Goal: Task Accomplishment & Management: Complete application form

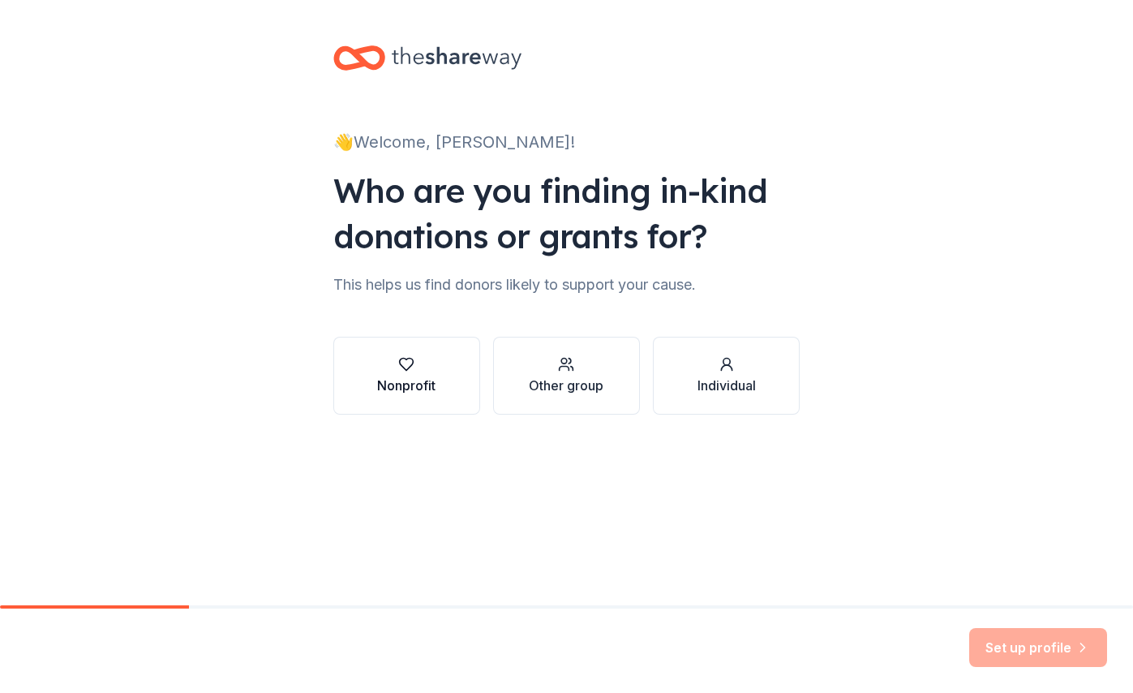
click at [384, 368] on div "button" at bounding box center [406, 364] width 58 height 16
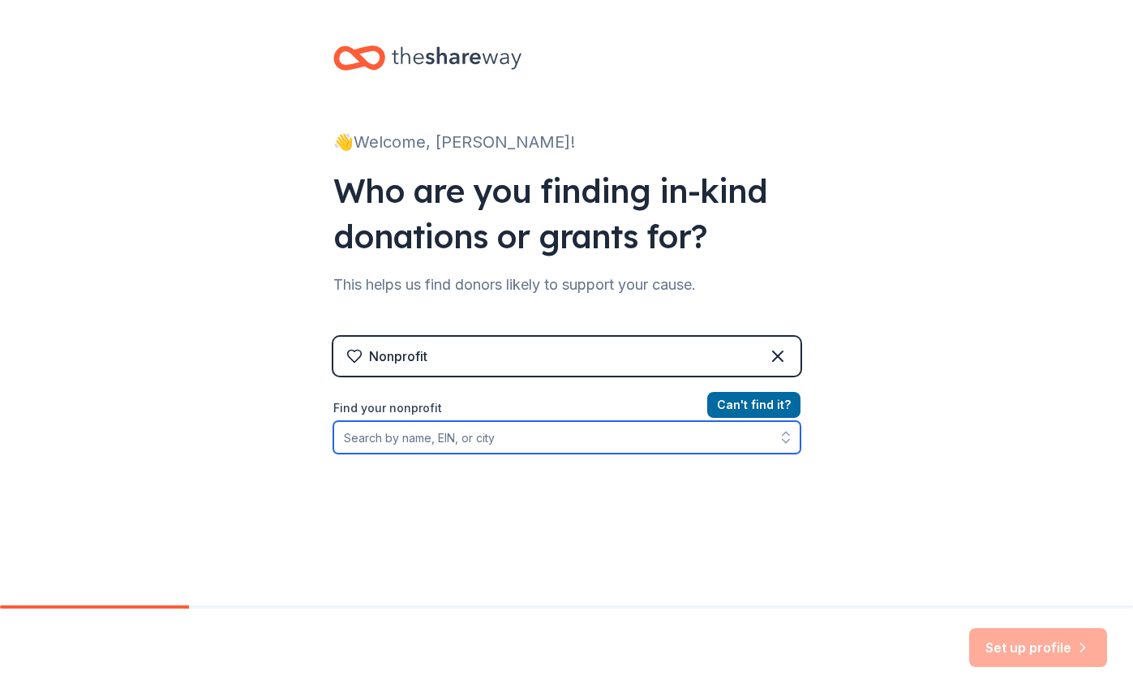
click at [724, 442] on input "Find your nonprofit" at bounding box center [566, 437] width 467 height 32
paste input "[EMAIL_ADDRESS][DOMAIN_NAME]"
type input "[EMAIL_ADDRESS][DOMAIN_NAME]"
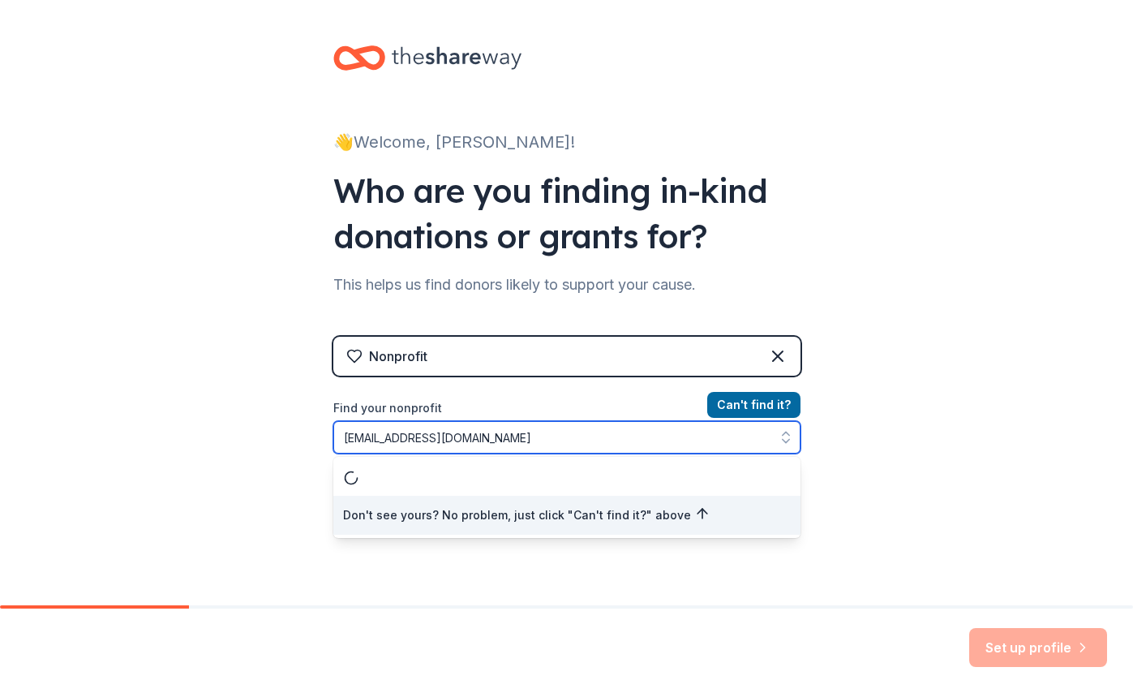
click at [724, 442] on input "socialimpact@katespade.com" at bounding box center [566, 437] width 467 height 32
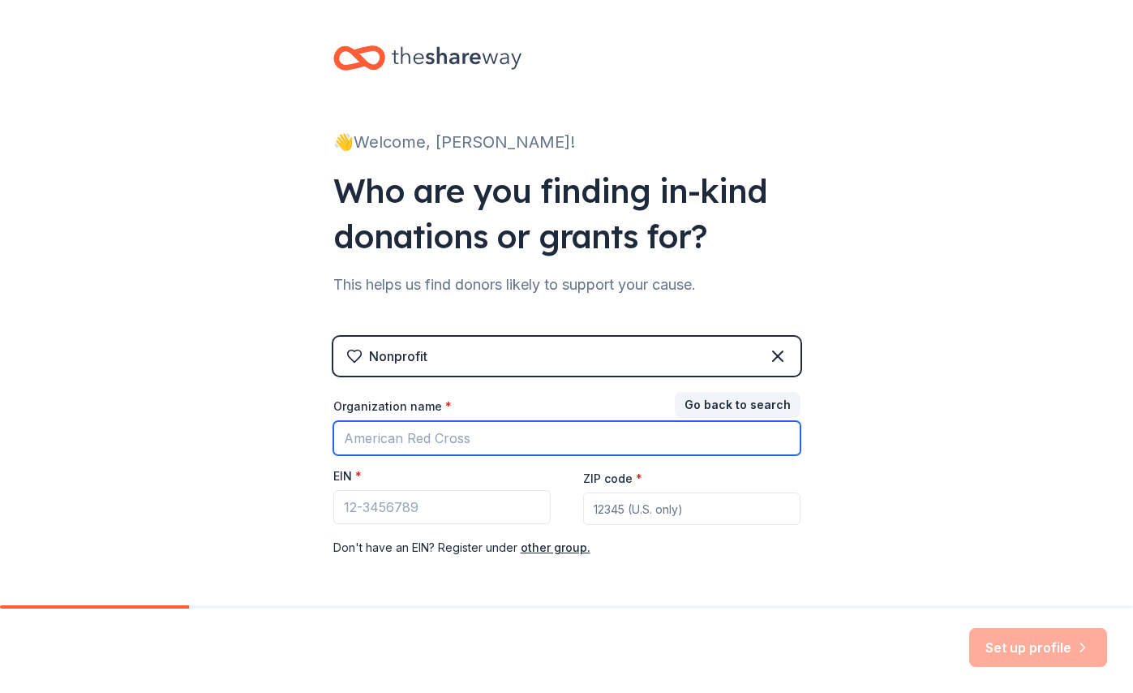
click at [590, 436] on input "Organization name *" at bounding box center [566, 438] width 467 height 34
type input "The Lola Jayne Foundation"
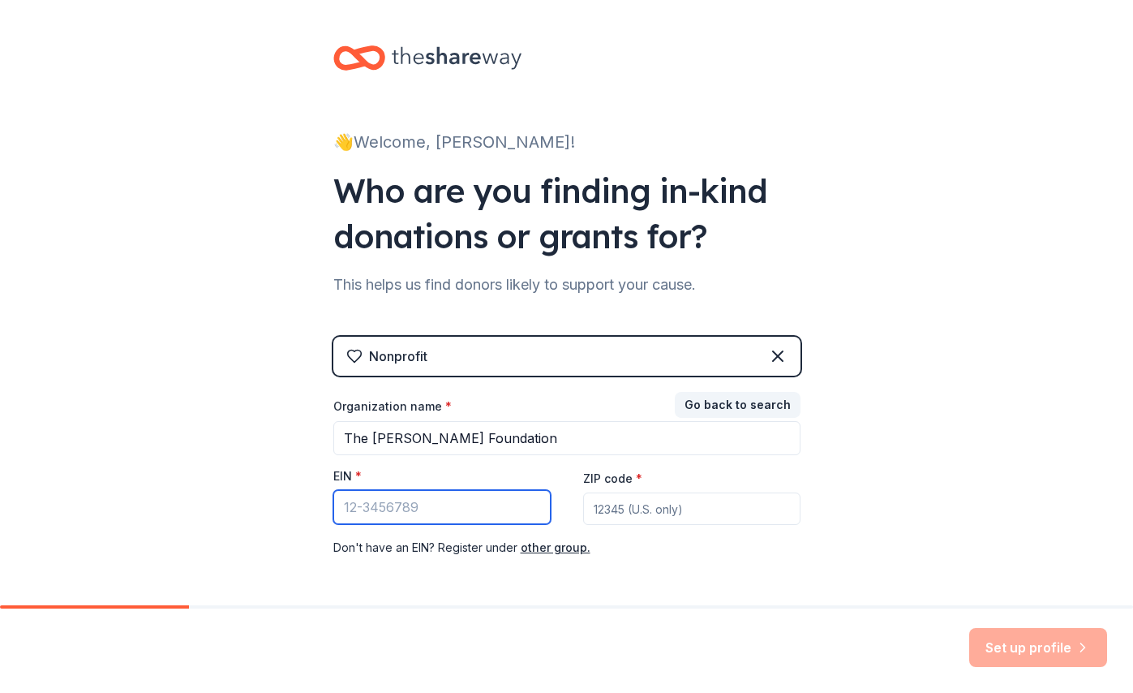
paste input "92-2562966"
type input "92-2562966"
click at [693, 511] on input "ZIP code *" at bounding box center [691, 508] width 217 height 32
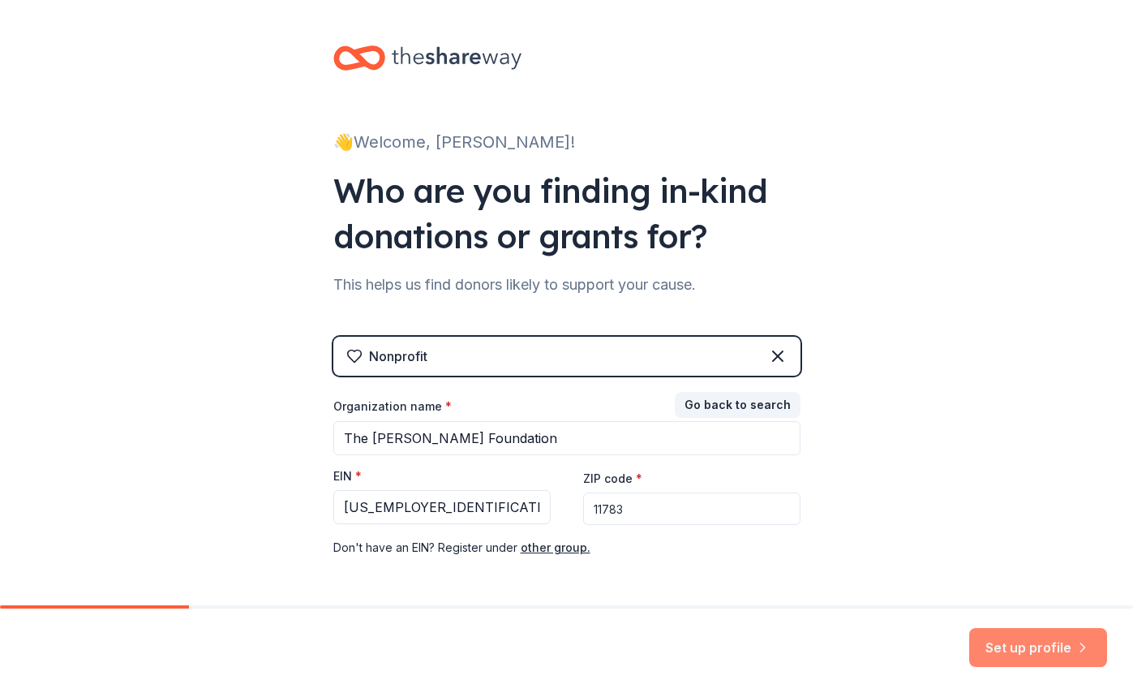
type input "11783"
click at [1069, 652] on button "Set up profile" at bounding box center [1038, 647] width 138 height 39
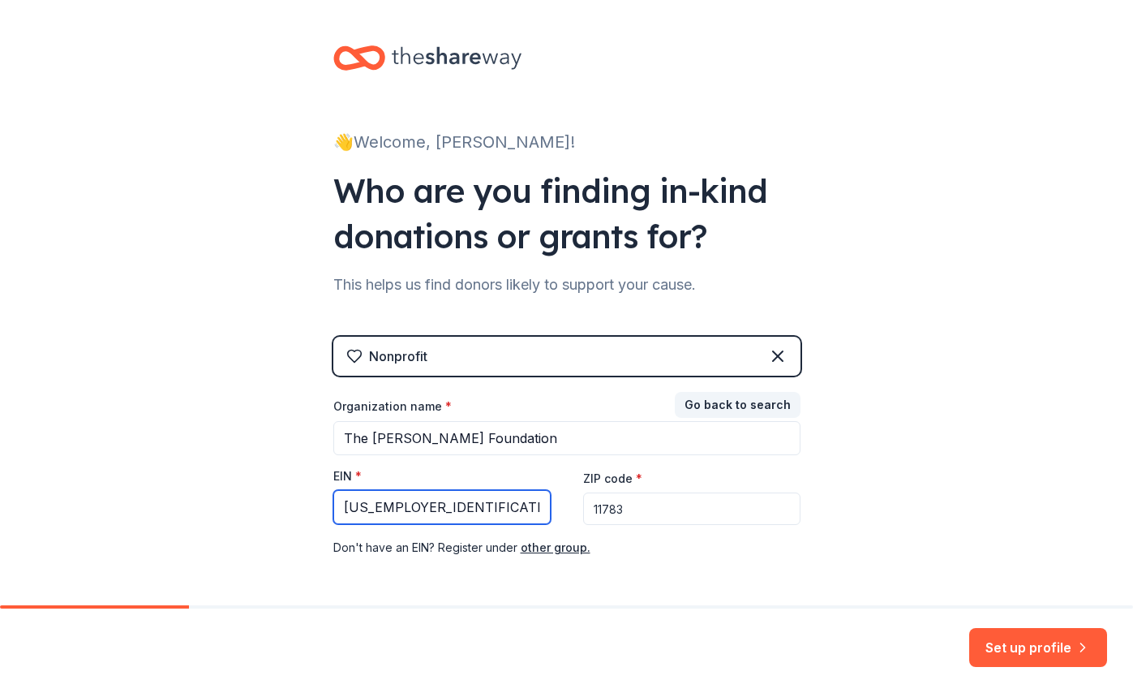
click at [498, 519] on input "92-2562966" at bounding box center [441, 507] width 217 height 34
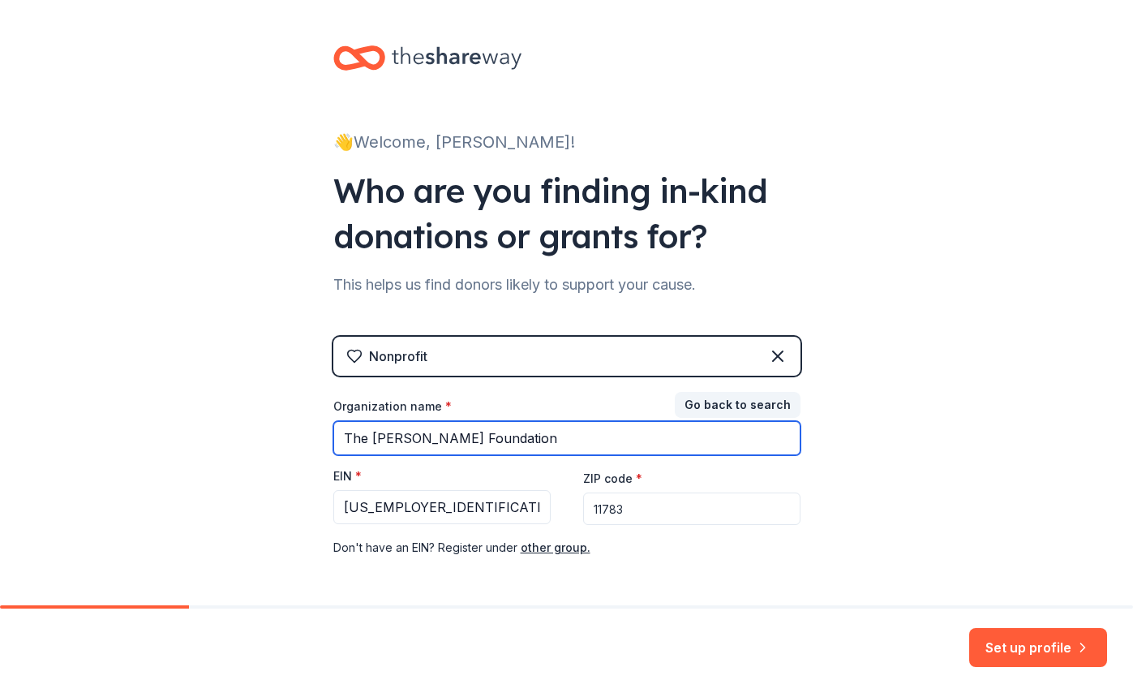
click at [540, 443] on input "The Lola Jayne Foundation" at bounding box center [566, 438] width 467 height 34
click at [345, 439] on input "The Lola Jayne Foundation" at bounding box center [566, 438] width 467 height 34
type input "The Lola Jayne Foundation"
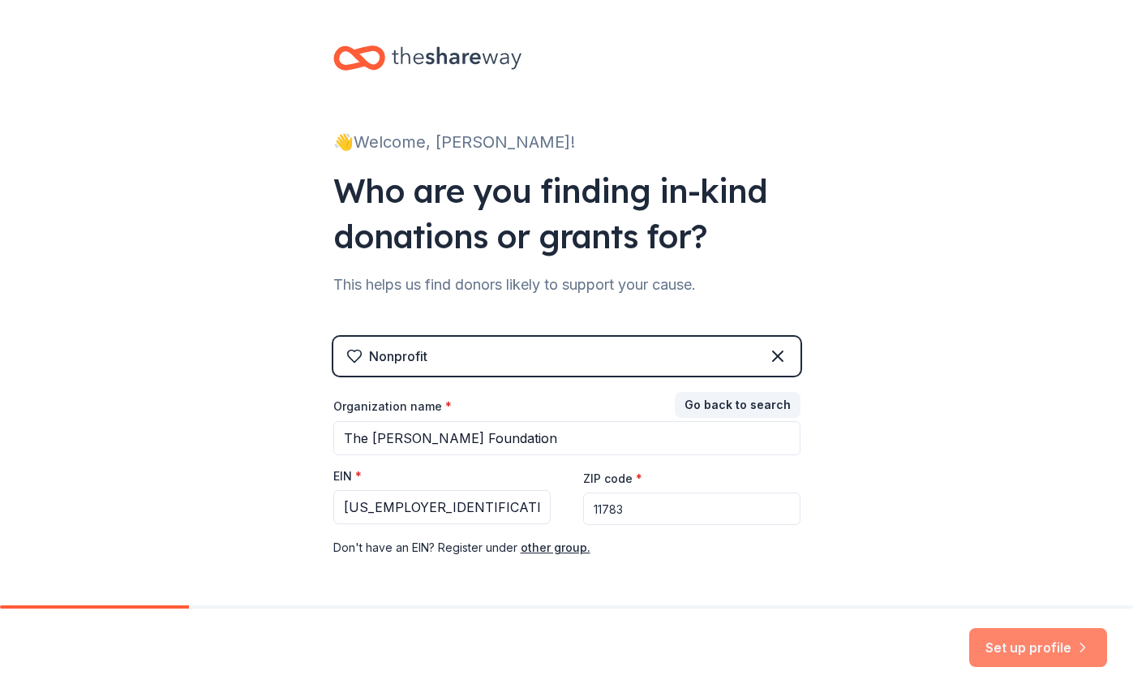
click at [1102, 634] on button "Set up profile" at bounding box center [1038, 647] width 138 height 39
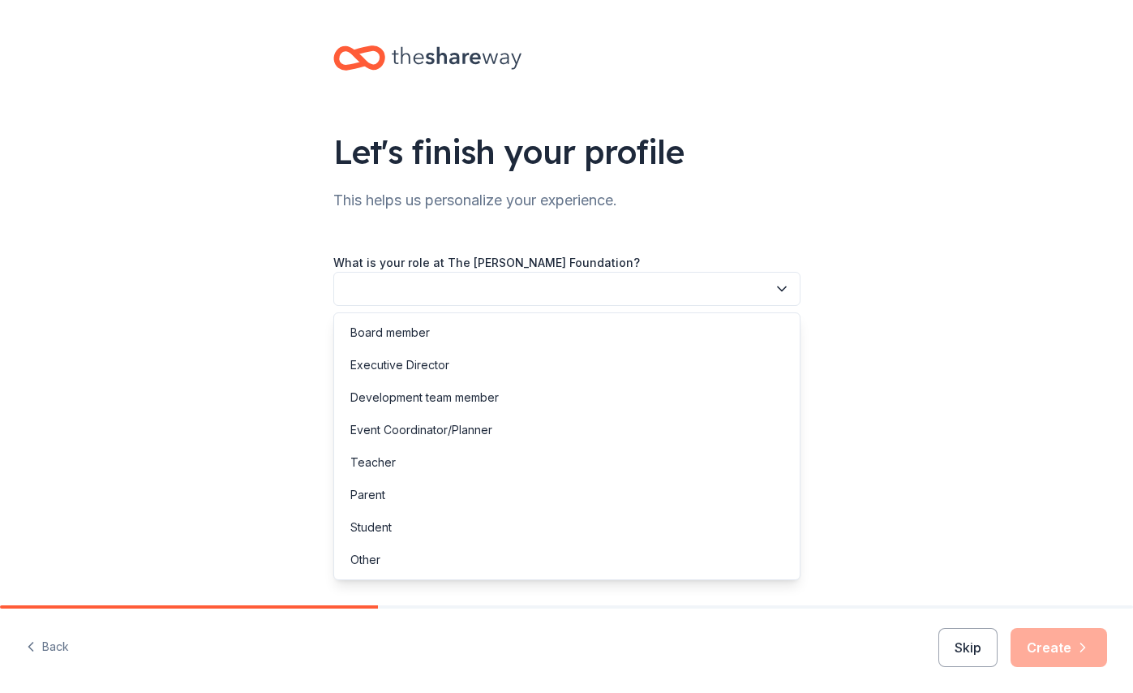
click at [606, 293] on button "button" at bounding box center [566, 289] width 467 height 34
click at [602, 337] on div "Board member" at bounding box center [566, 332] width 459 height 32
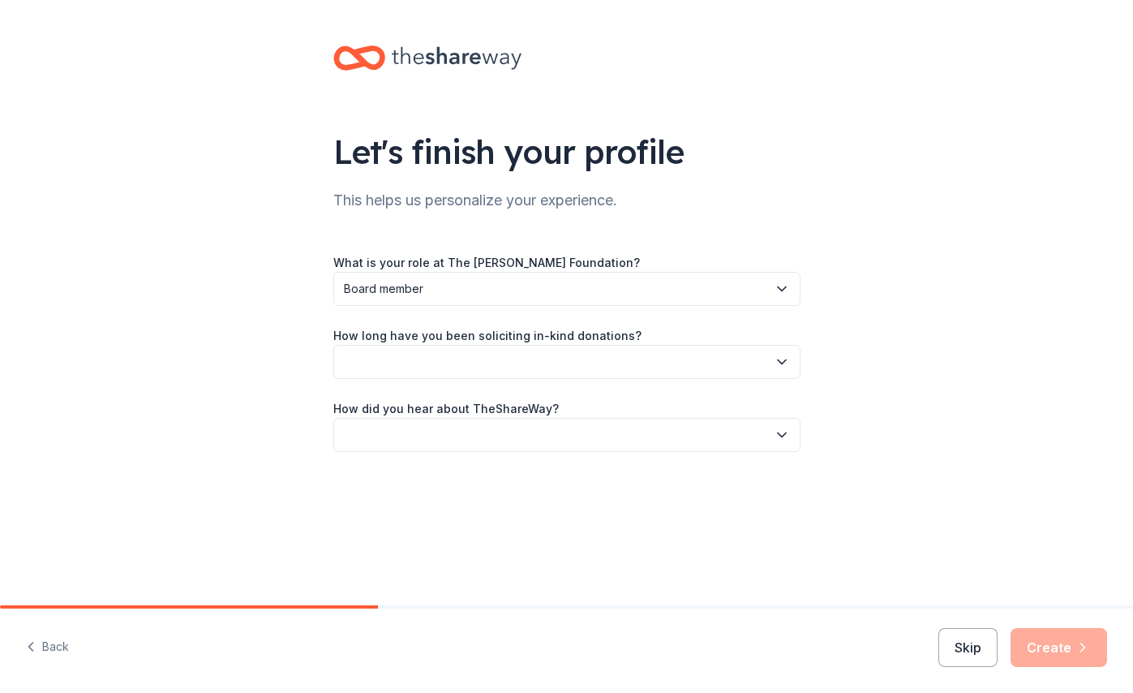
click at [575, 366] on button "button" at bounding box center [566, 362] width 467 height 34
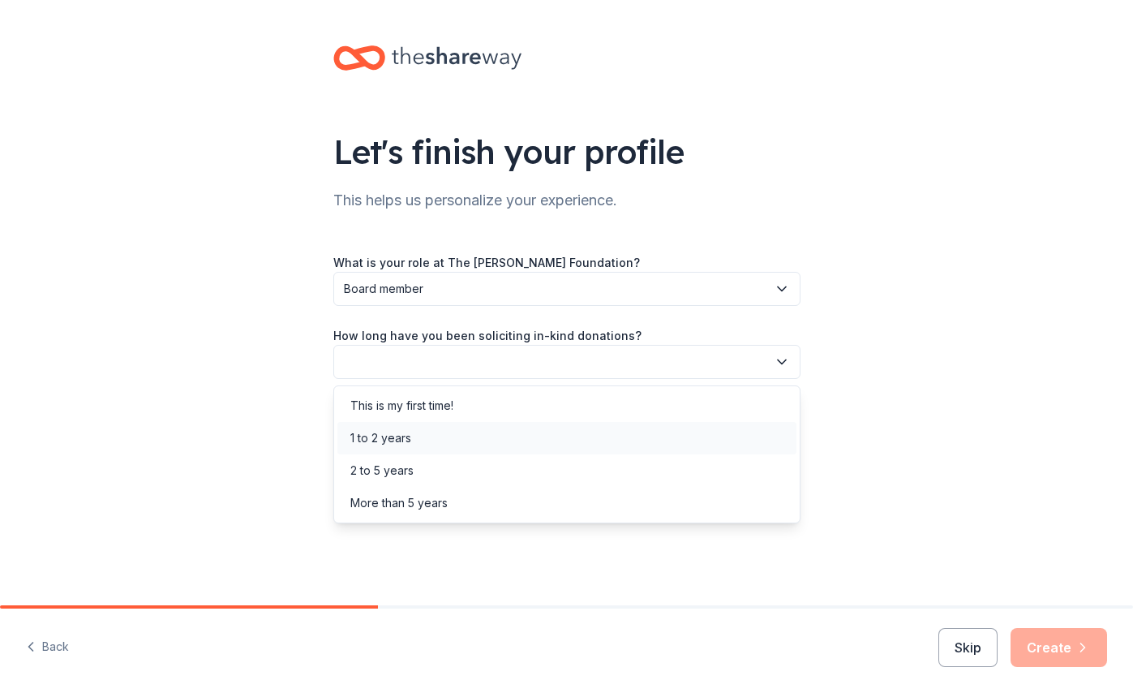
click at [527, 447] on div "1 to 2 years" at bounding box center [566, 438] width 459 height 32
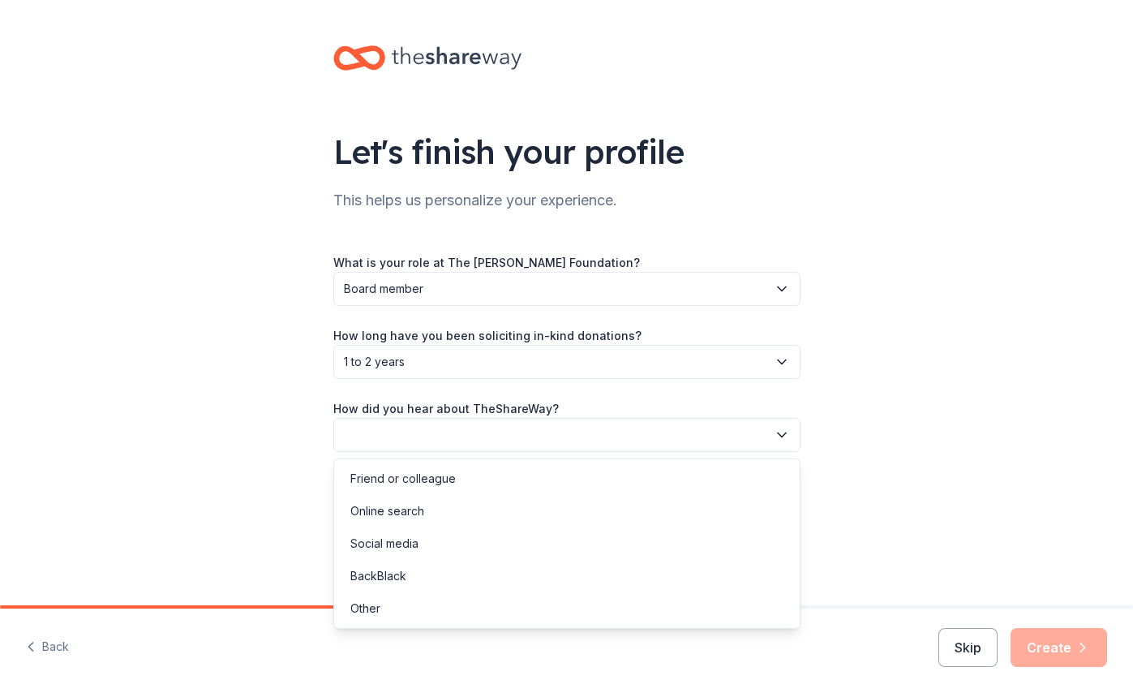
click at [552, 436] on button "button" at bounding box center [566, 435] width 467 height 34
click at [526, 509] on div "Online search" at bounding box center [566, 511] width 459 height 32
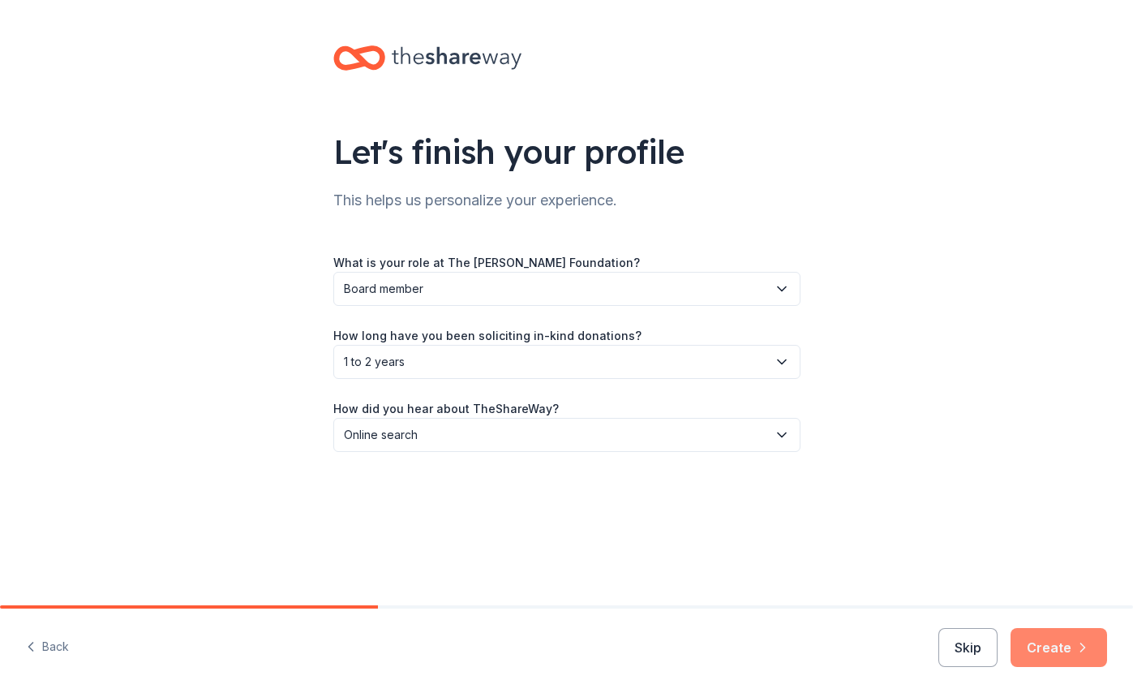
click at [1062, 644] on button "Create" at bounding box center [1059, 647] width 97 height 39
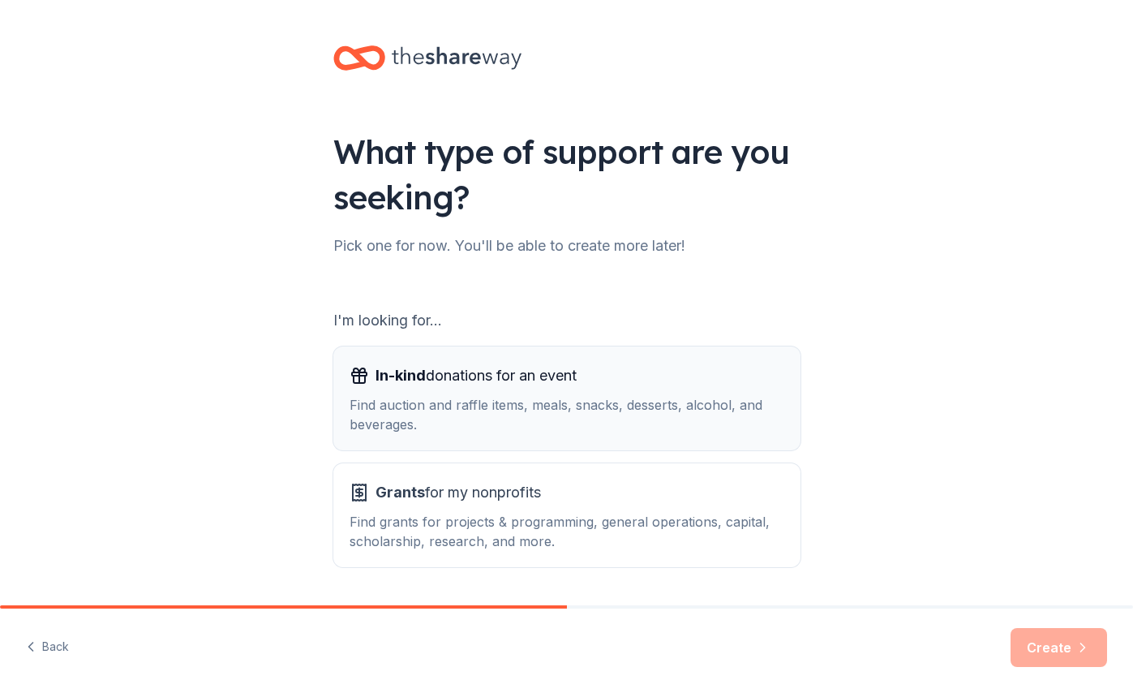
click at [691, 370] on div "In-kind donations for an event" at bounding box center [567, 376] width 435 height 26
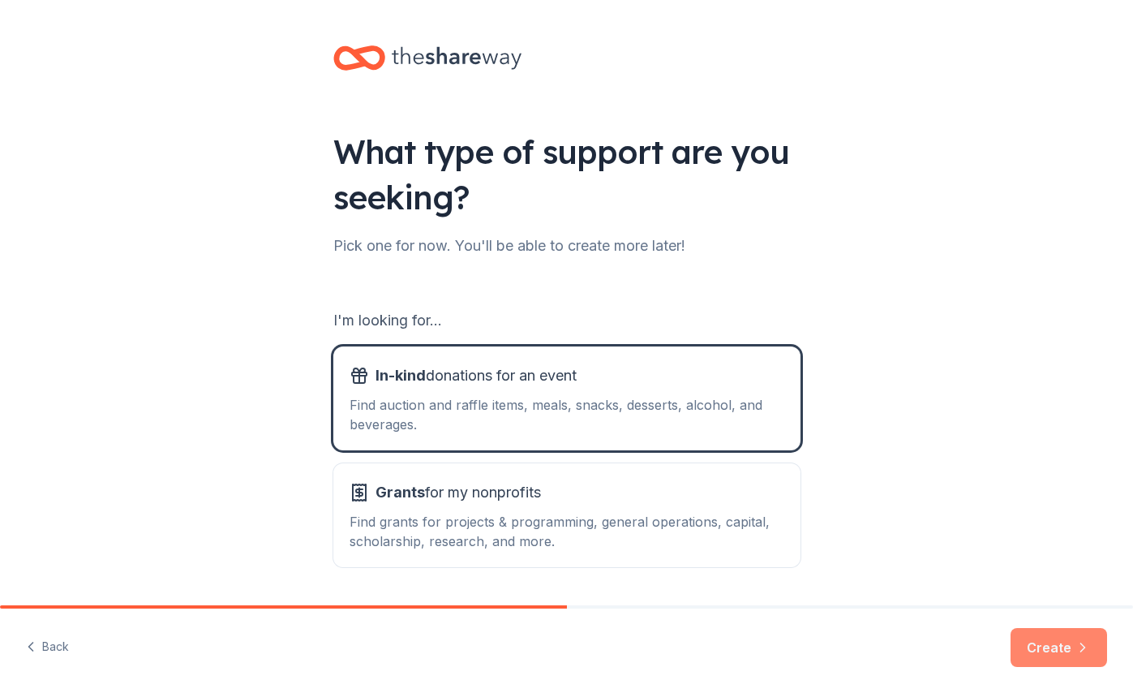
click at [1081, 640] on icon "button" at bounding box center [1083, 647] width 16 height 16
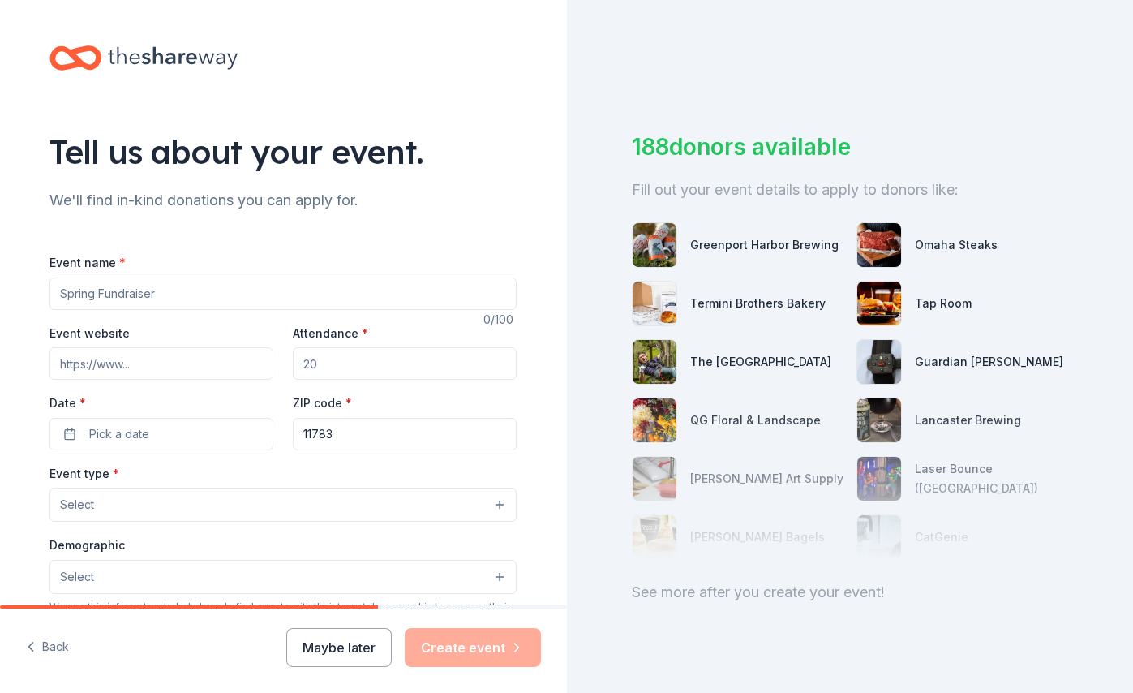
click at [264, 292] on input "Event name *" at bounding box center [282, 293] width 467 height 32
paste input "The [PERSON_NAME] Foundation Golf Outing"
type input "The [PERSON_NAME] Foundation Golf Outing"
click at [194, 355] on input "Event website" at bounding box center [161, 363] width 224 height 32
paste input "https://lolajaynefoundation.org/golf-outing/"
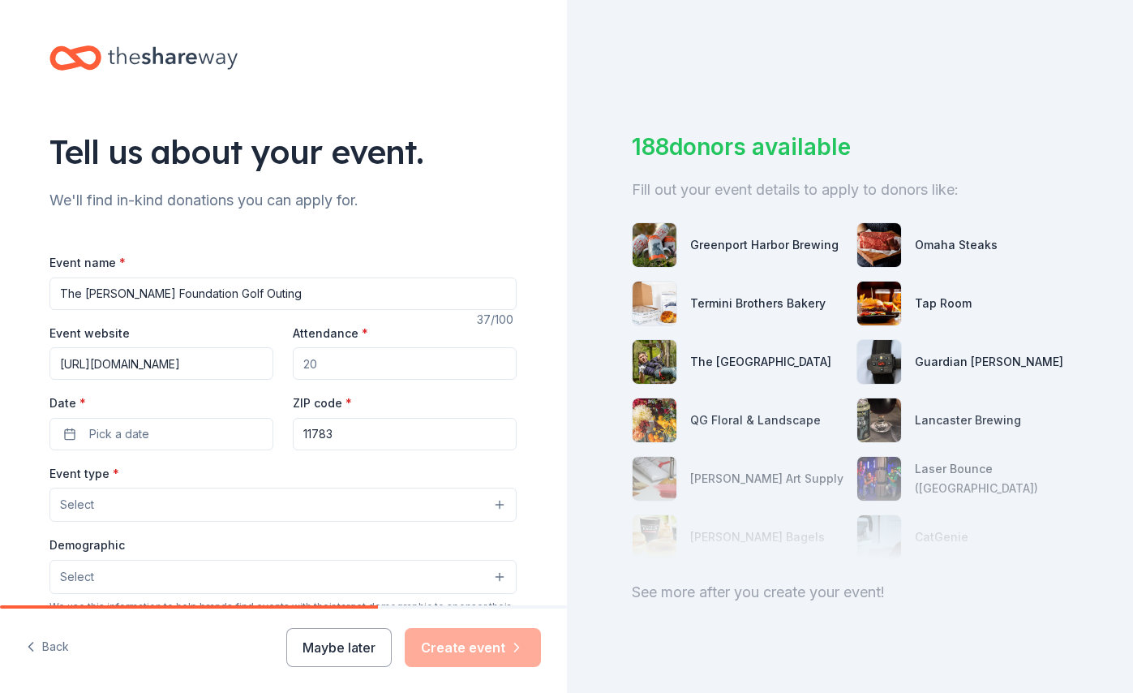
scroll to position [0, 29]
type input "https://lolajaynefoundation.org/golf-outing/"
click at [381, 365] on input "Attendance *" at bounding box center [405, 363] width 224 height 32
click at [195, 427] on button "Pick a date" at bounding box center [161, 434] width 224 height 32
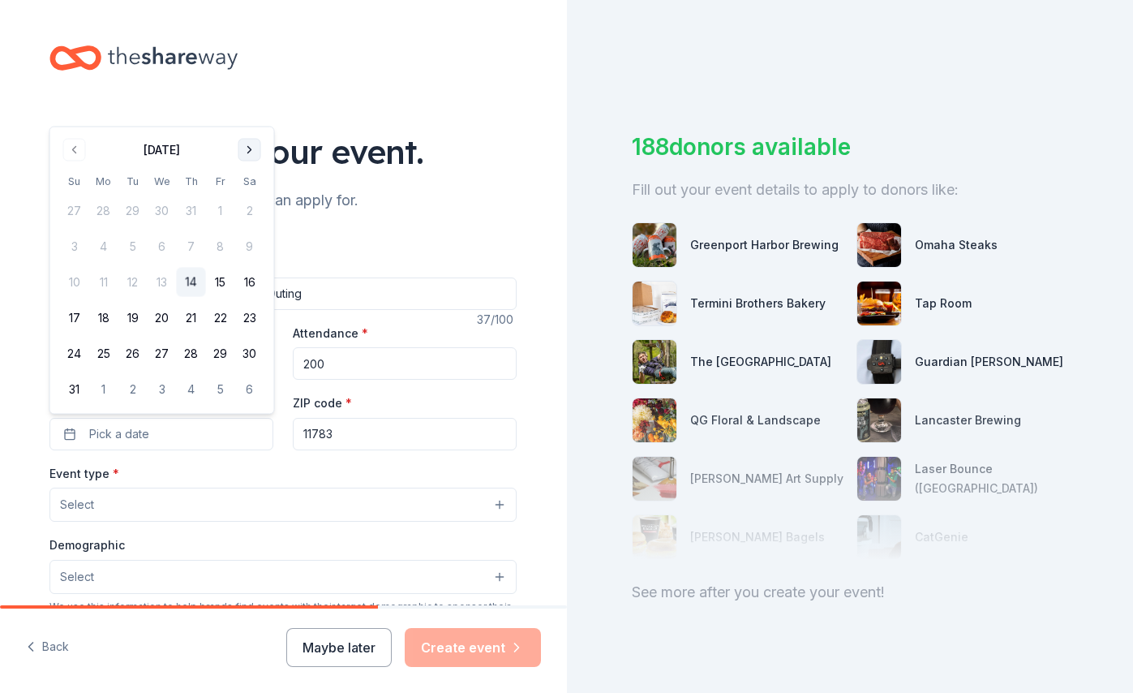
click at [251, 143] on button "Go to next month" at bounding box center [250, 150] width 23 height 23
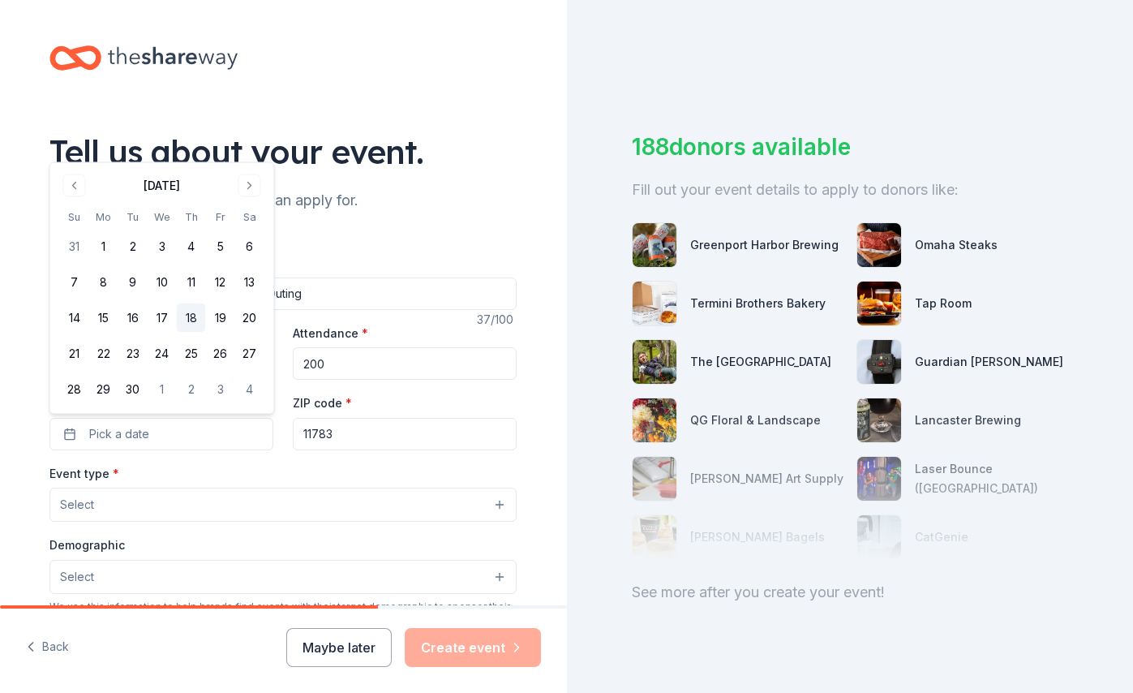
click at [198, 317] on button "18" at bounding box center [191, 317] width 29 height 29
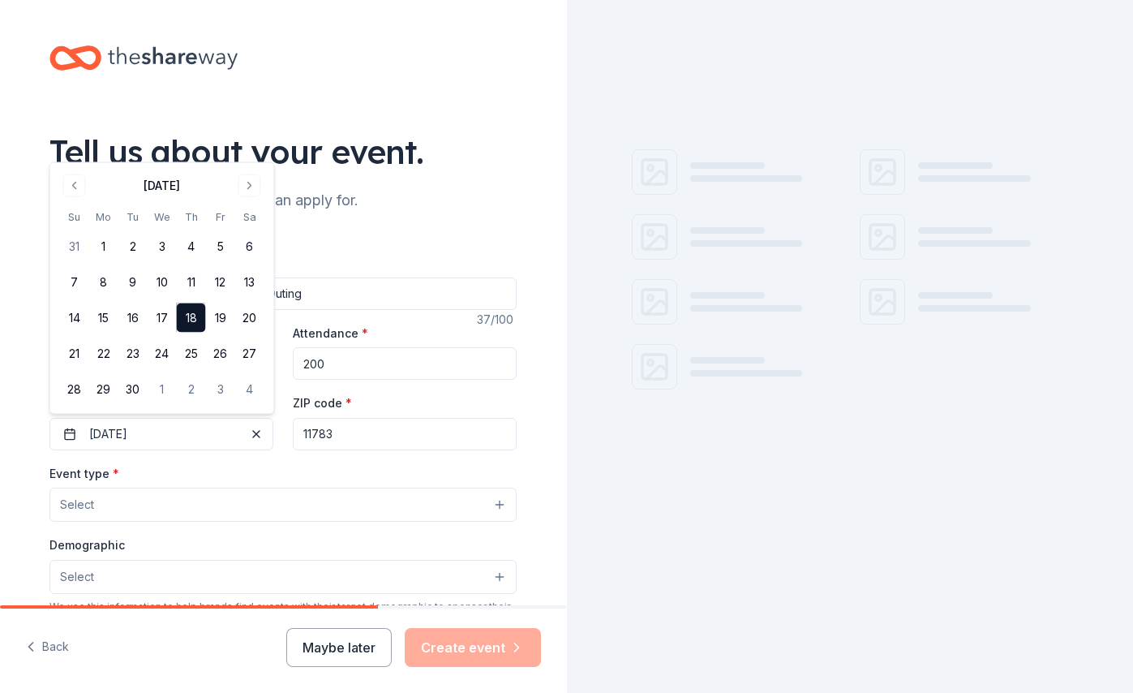
click at [363, 372] on input "200" at bounding box center [405, 363] width 224 height 32
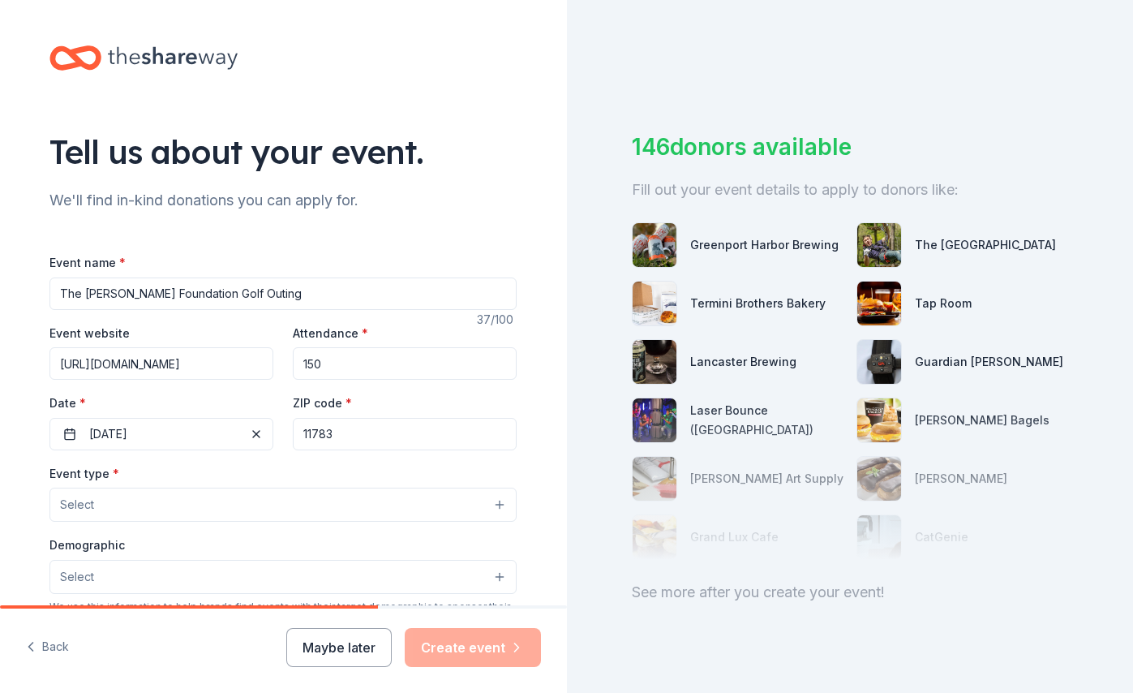
type input "150"
click at [422, 428] on input "11783" at bounding box center [405, 434] width 224 height 32
paste input "050"
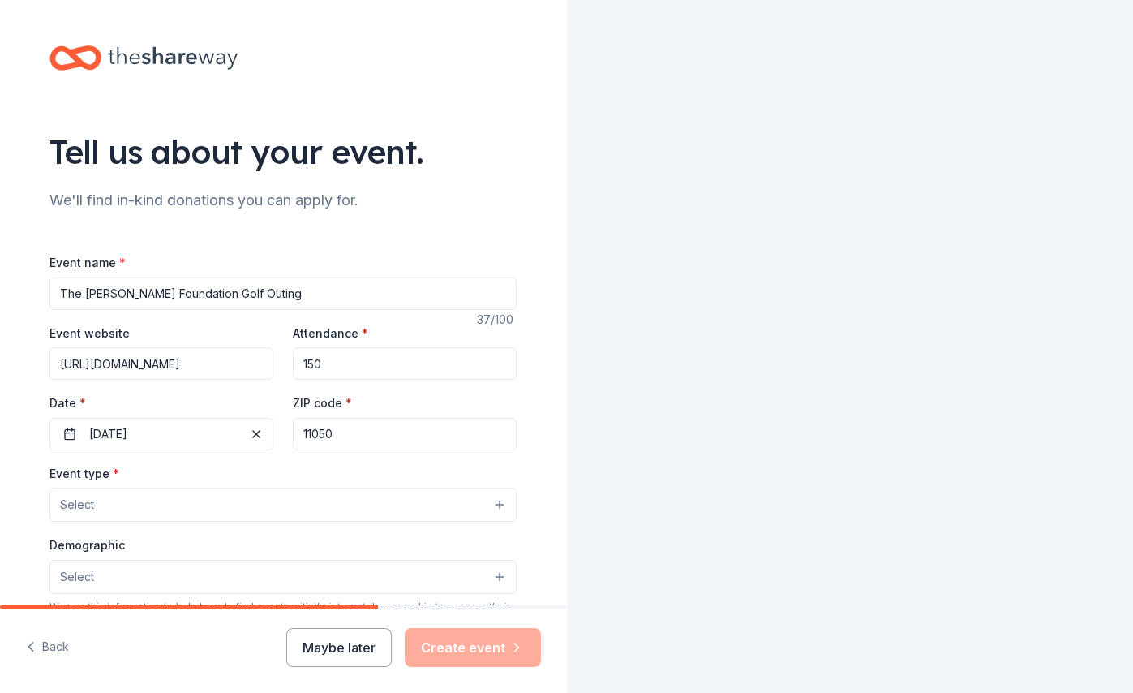
type input "11050"
click at [304, 498] on button "Select" at bounding box center [282, 505] width 467 height 34
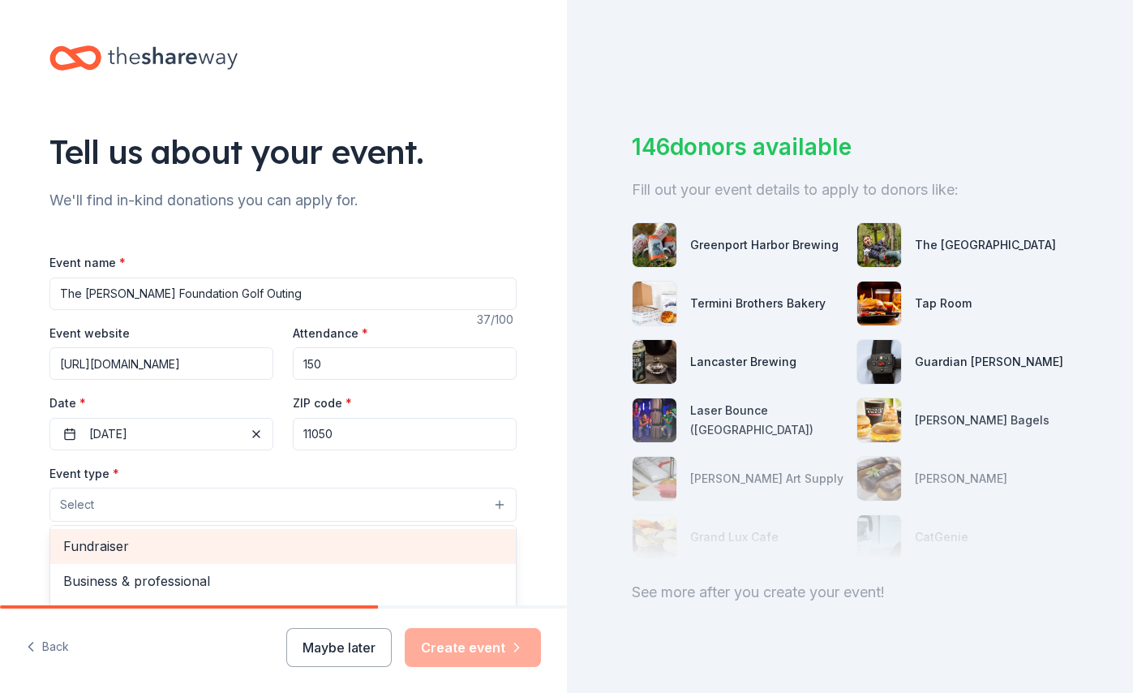
click at [245, 558] on div "Fundraiser" at bounding box center [283, 546] width 466 height 34
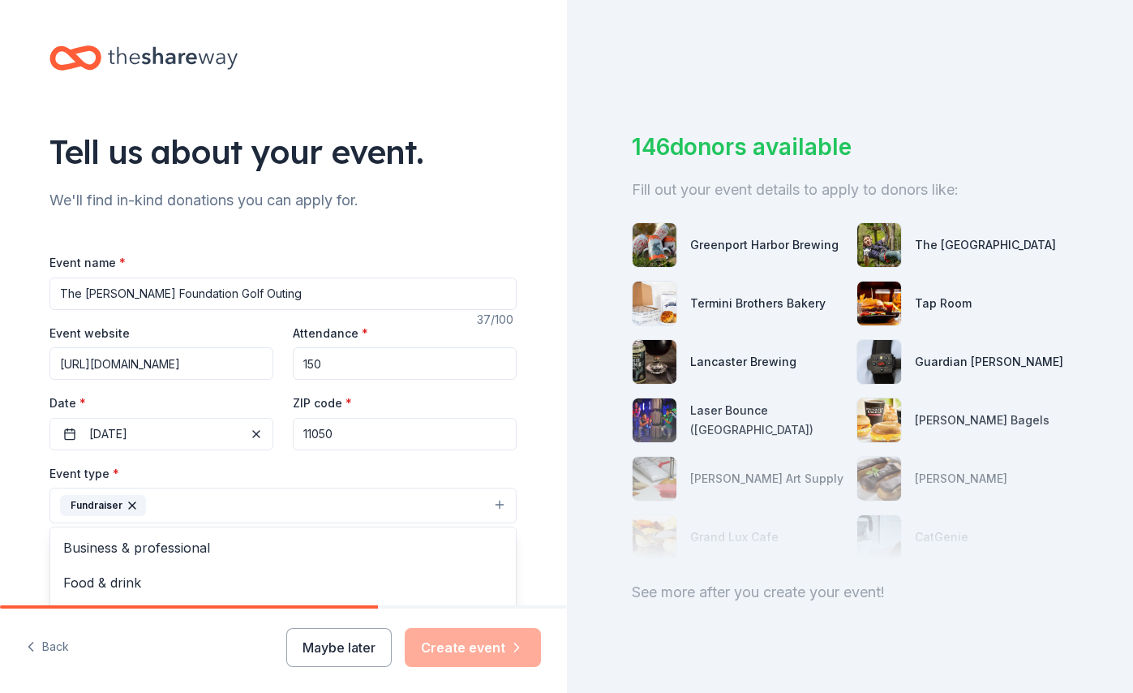
click at [420, 138] on div "Tell us about your event. We'll find in-kind donations you can apply for. Event…" at bounding box center [283, 540] width 519 height 1081
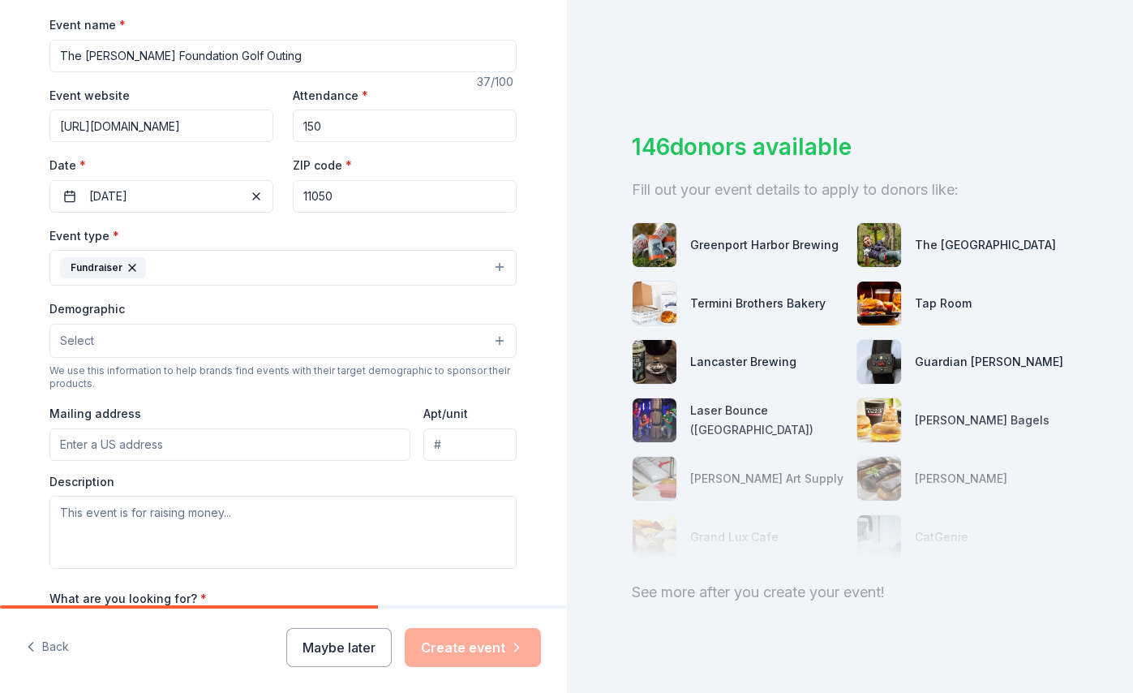
scroll to position [240, 0]
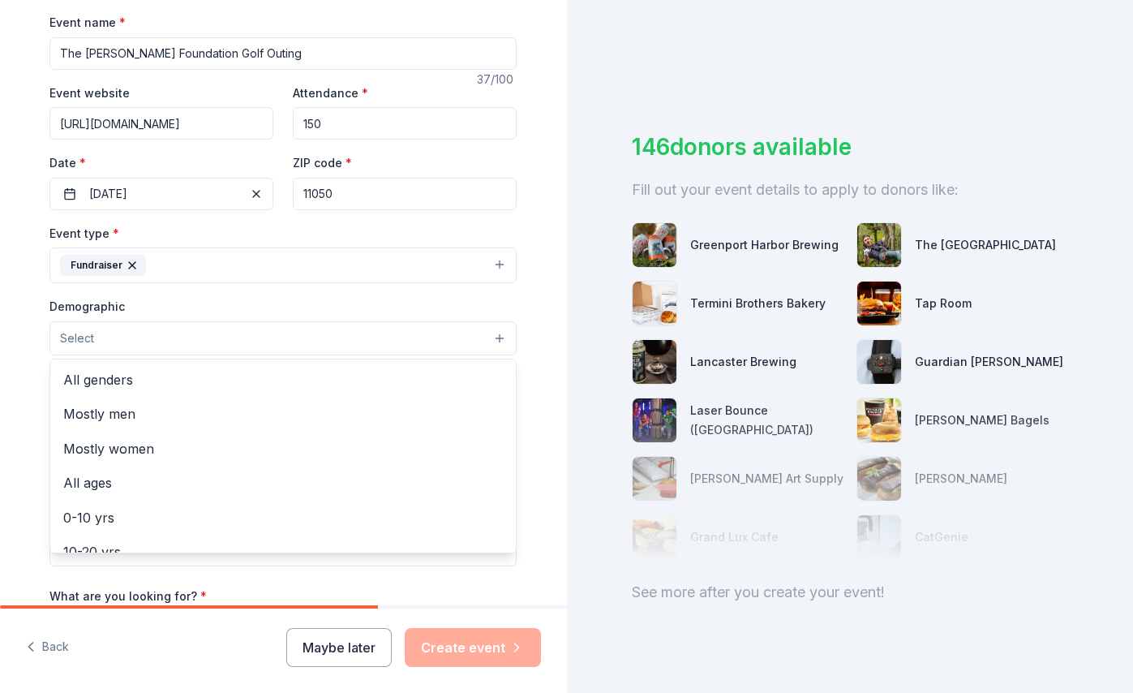
click at [230, 337] on button "Select" at bounding box center [282, 338] width 467 height 34
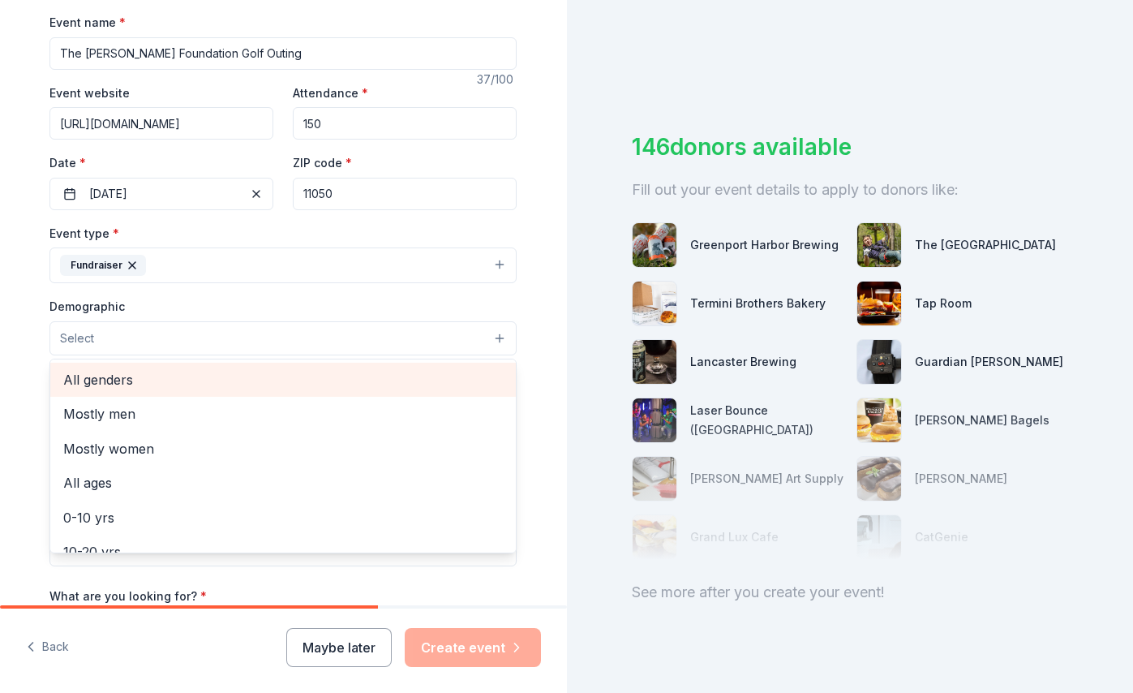
click at [221, 375] on span "All genders" at bounding box center [283, 379] width 440 height 21
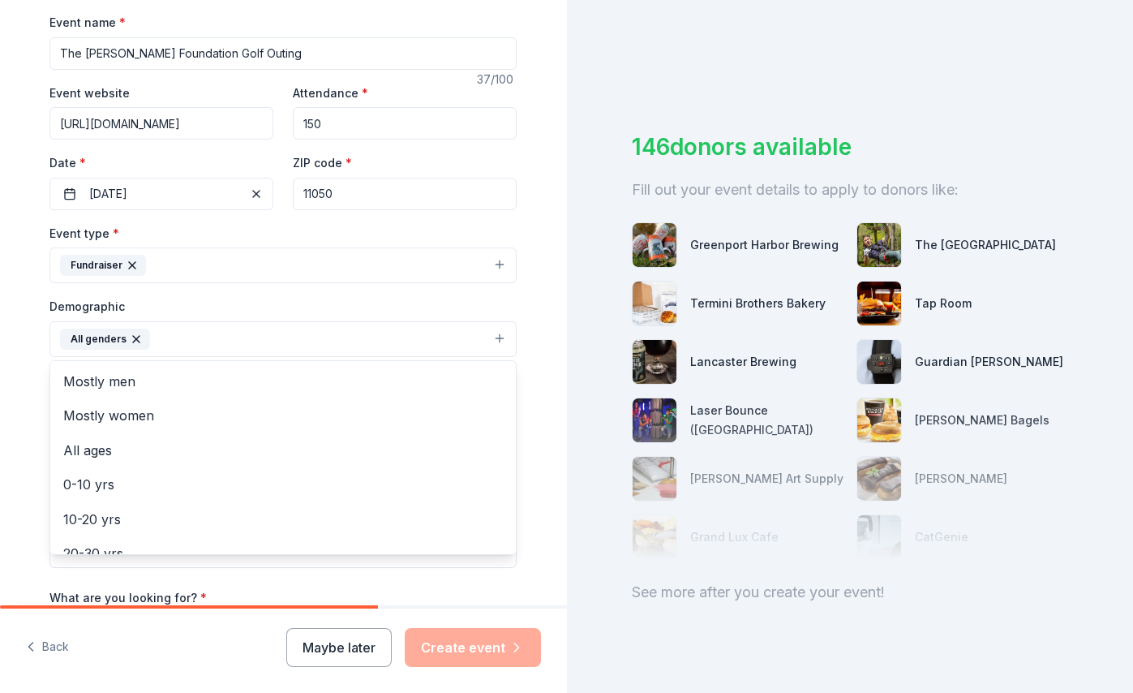
click at [545, 170] on div "Tell us about your event. We'll find in-kind donations you can apply for. Event…" at bounding box center [283, 301] width 567 height 1083
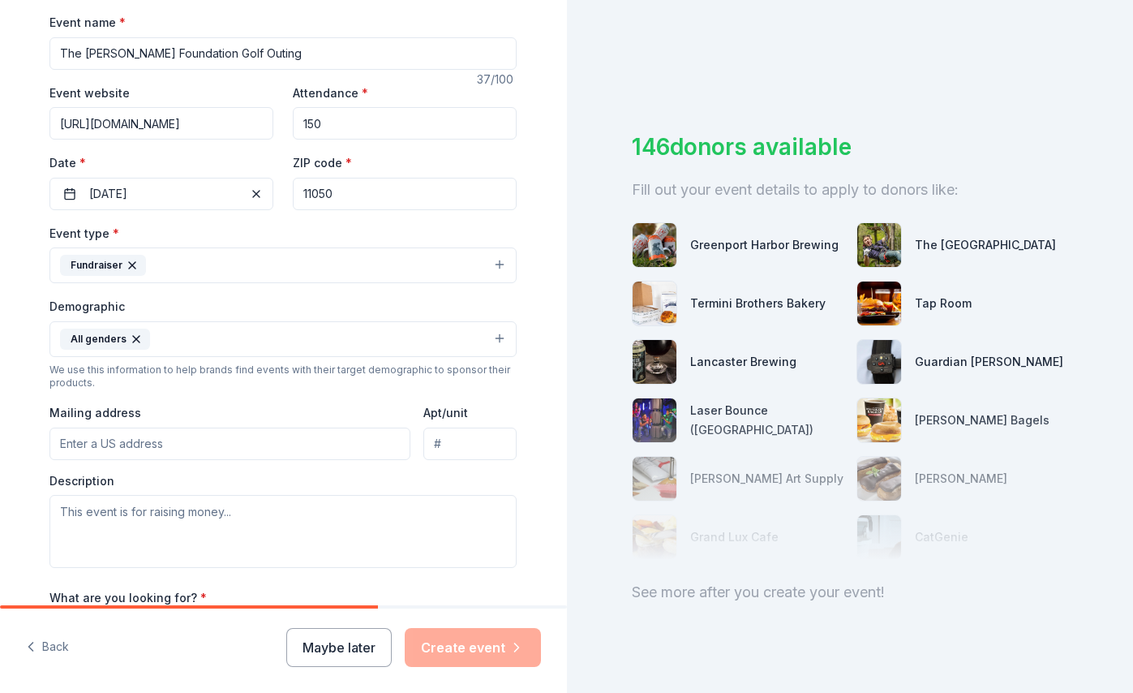
click at [317, 428] on input "Mailing address" at bounding box center [229, 444] width 361 height 32
type input "2102 Washington Ave, Seaford, NY 11783, USA"
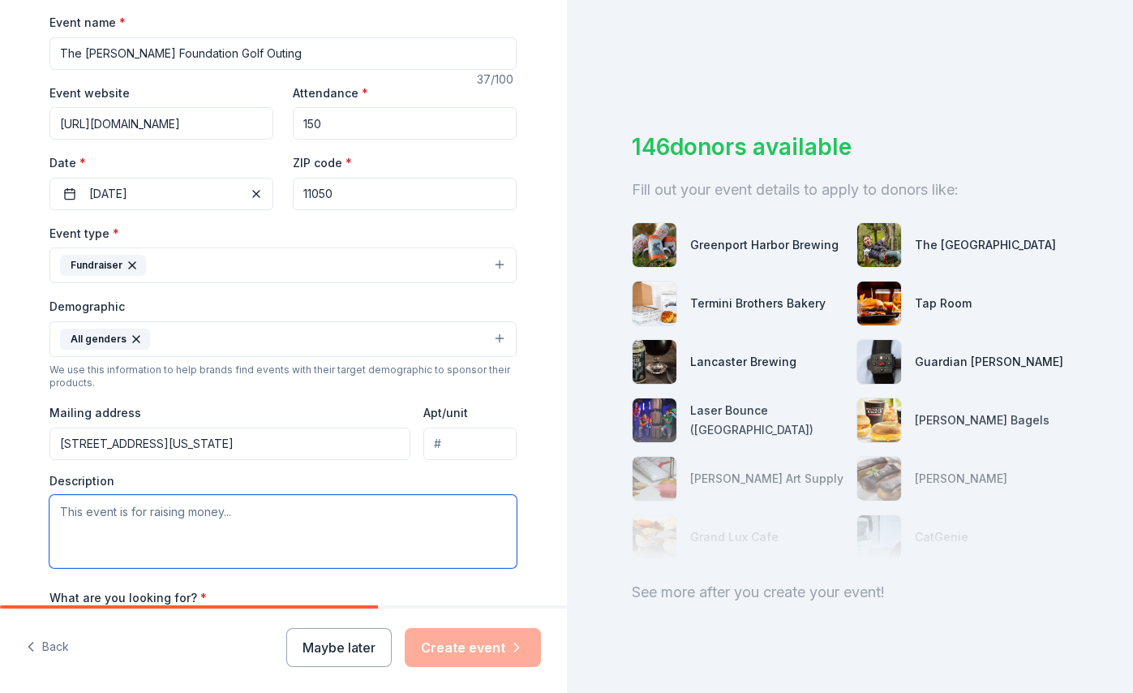
click at [266, 522] on textarea at bounding box center [282, 531] width 467 height 73
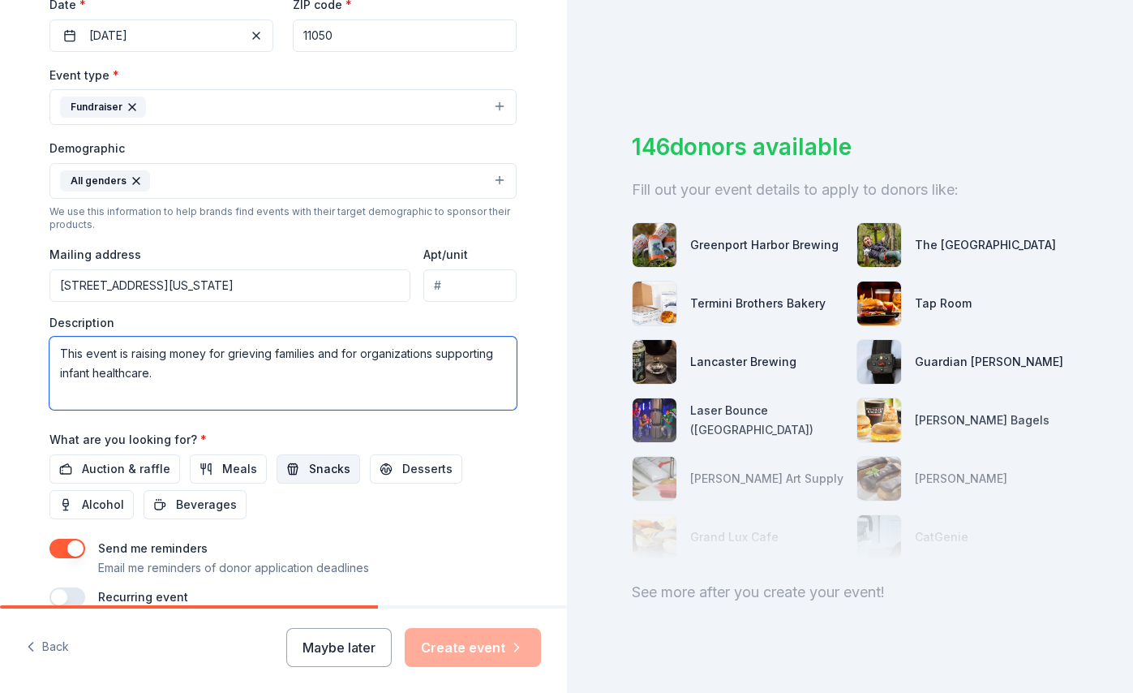
scroll to position [478, 0]
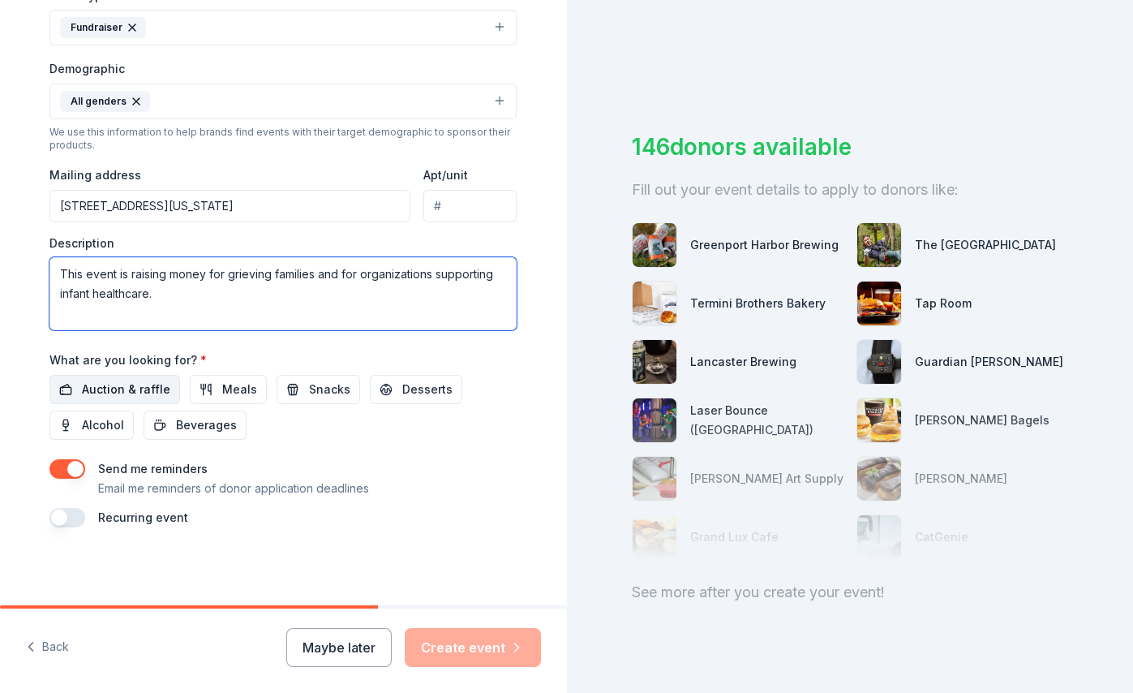
type textarea "This event is raising money for grieving families and for organizations support…"
click at [117, 385] on span "Auction & raffle" at bounding box center [126, 389] width 88 height 19
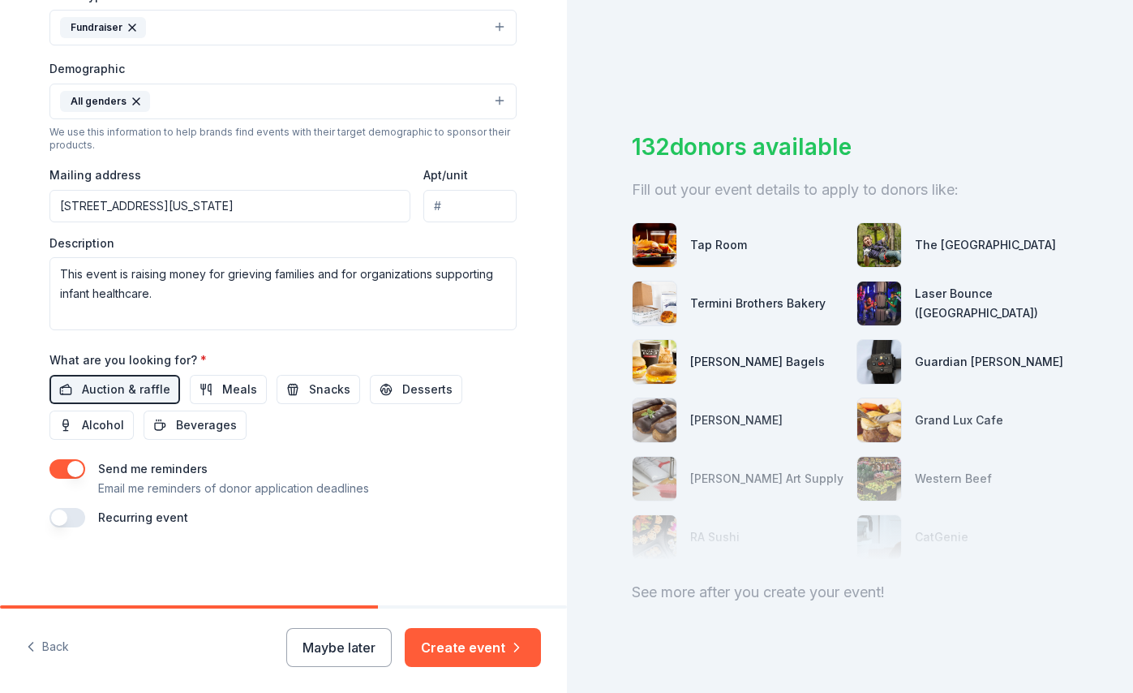
click at [64, 463] on button "button" at bounding box center [67, 468] width 36 height 19
click at [484, 656] on button "Create event" at bounding box center [473, 647] width 136 height 39
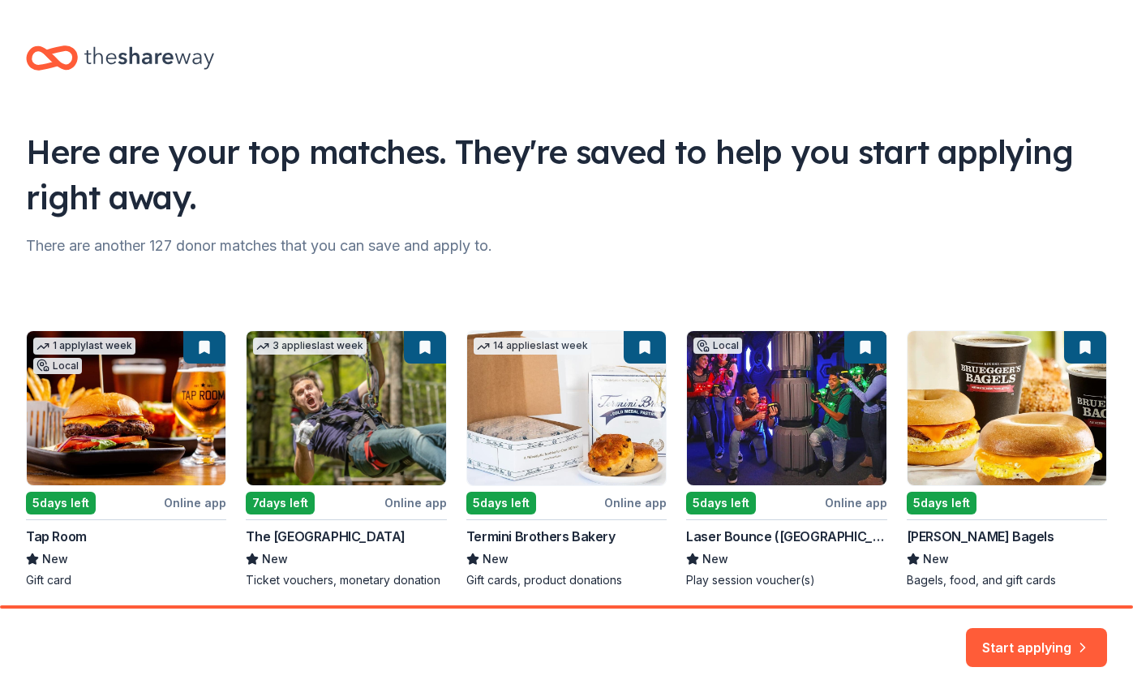
scroll to position [61, 0]
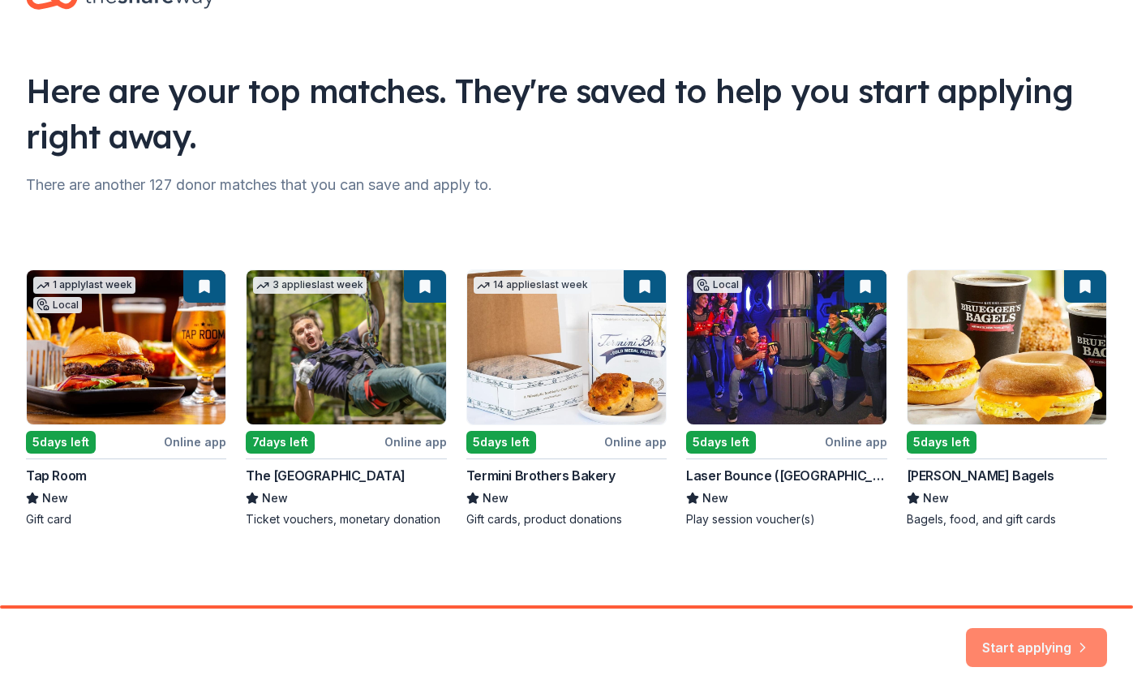
click at [1059, 651] on button "Start applying" at bounding box center [1036, 637] width 141 height 39
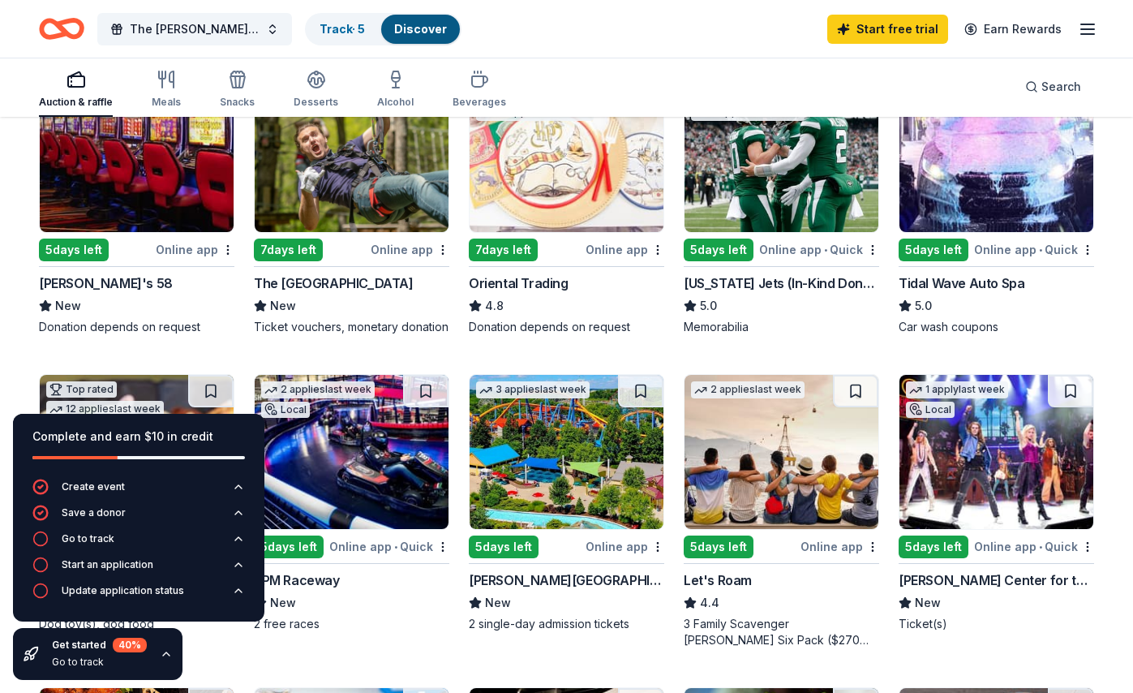
scroll to position [224, 0]
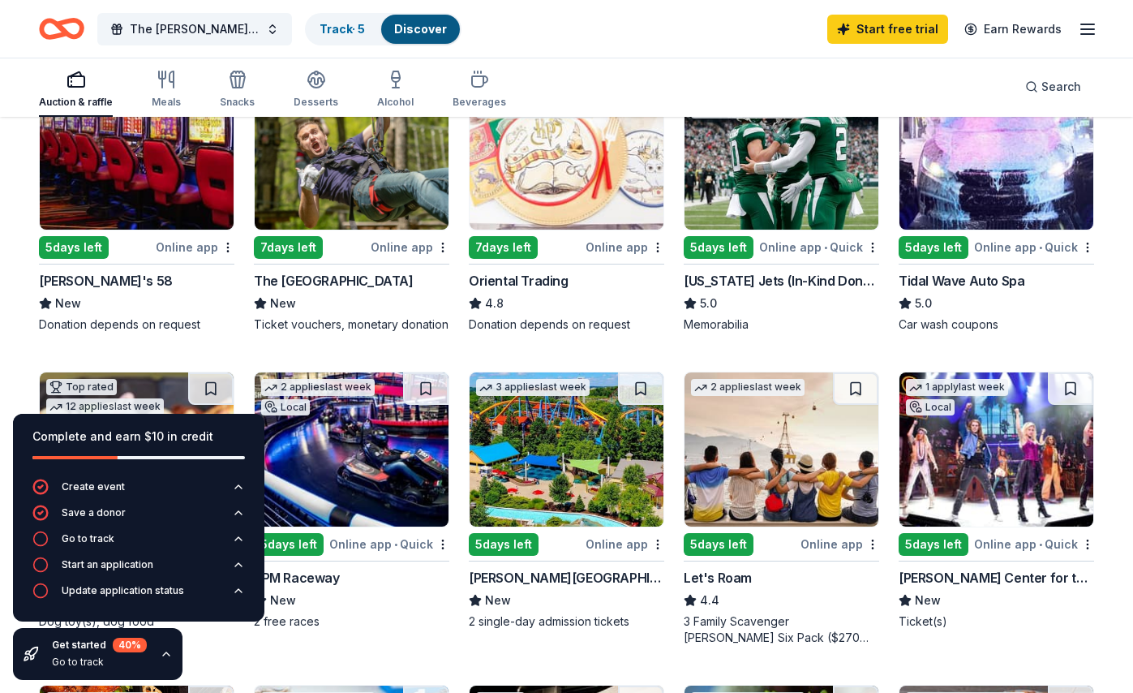
click at [780, 282] on div "New York Jets (In-Kind Donation)" at bounding box center [782, 280] width 196 height 19
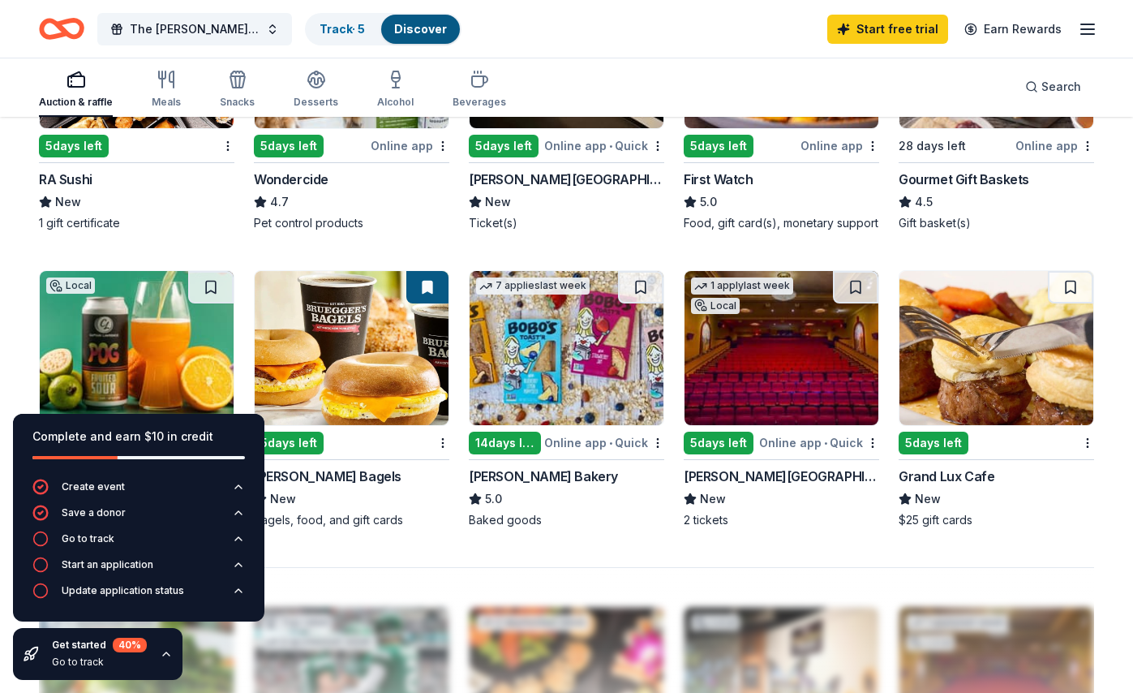
scroll to position [952, 0]
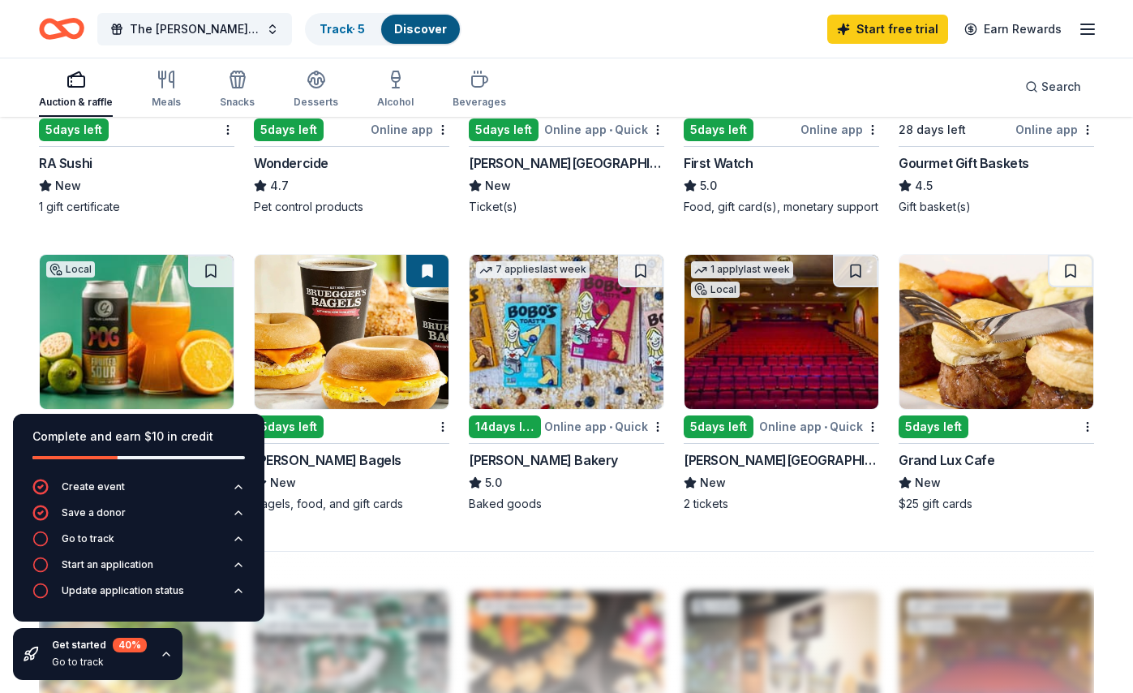
click at [952, 385] on img at bounding box center [997, 332] width 194 height 154
click at [0, 0] on div "The Lola Jayne Foundation Golf Outing Track · 5 Discover Start free trial Earn …" at bounding box center [566, 124] width 1133 height 2153
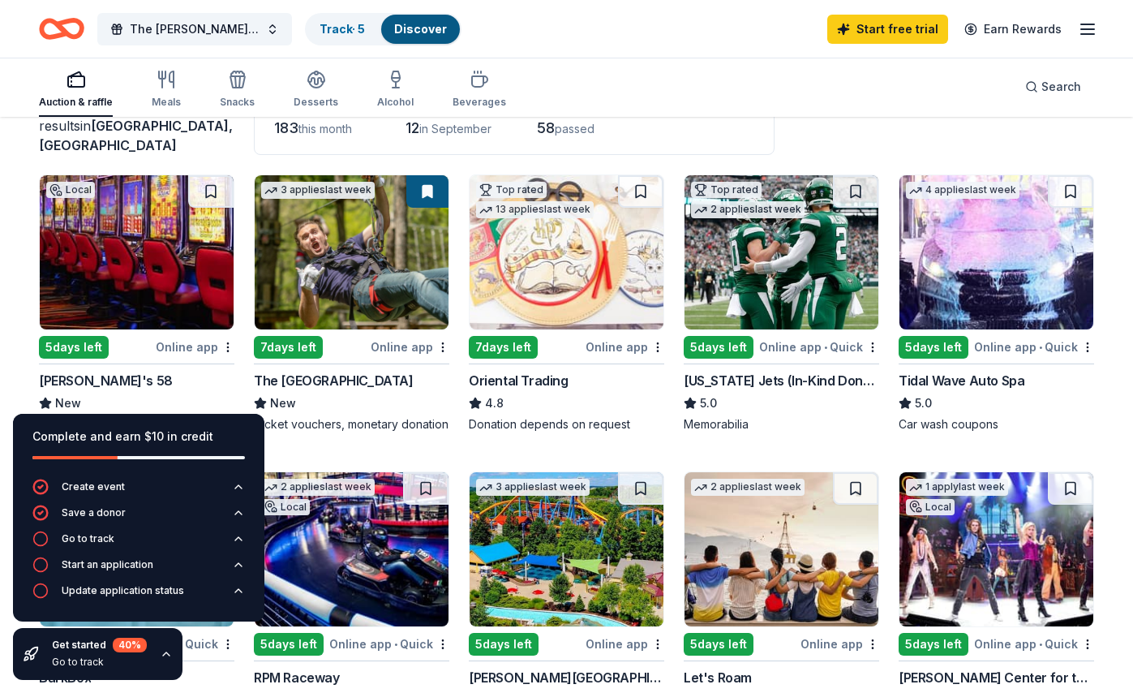
scroll to position [0, 0]
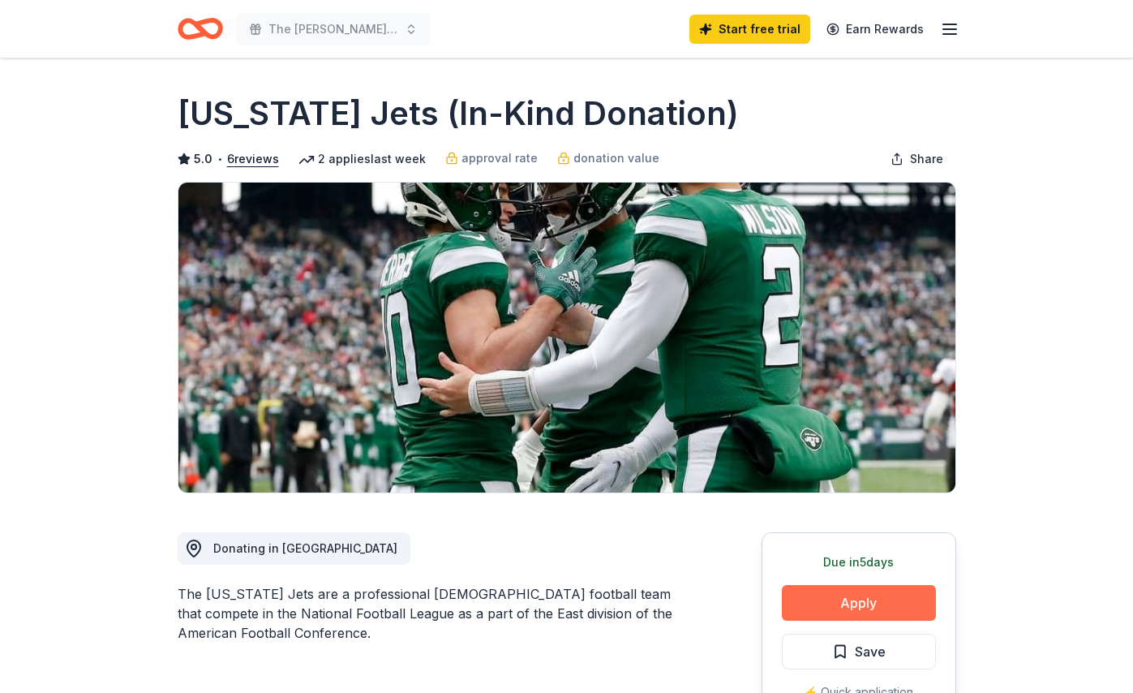
click at [899, 600] on button "Apply" at bounding box center [859, 603] width 154 height 36
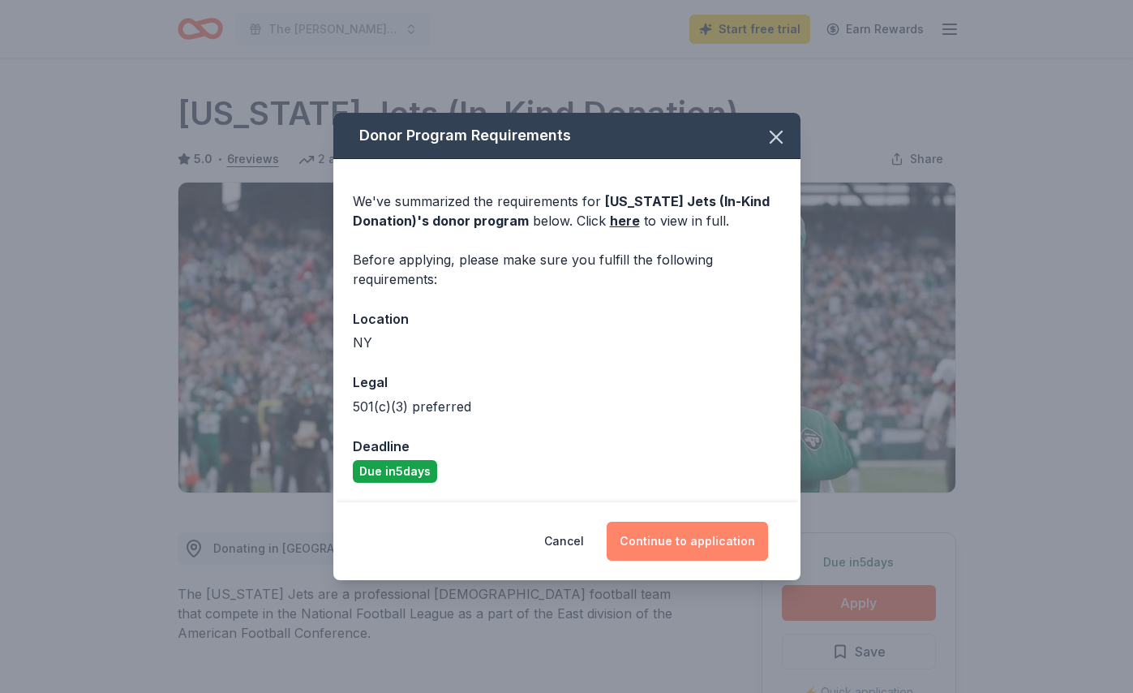
click at [693, 538] on button "Continue to application" at bounding box center [687, 541] width 161 height 39
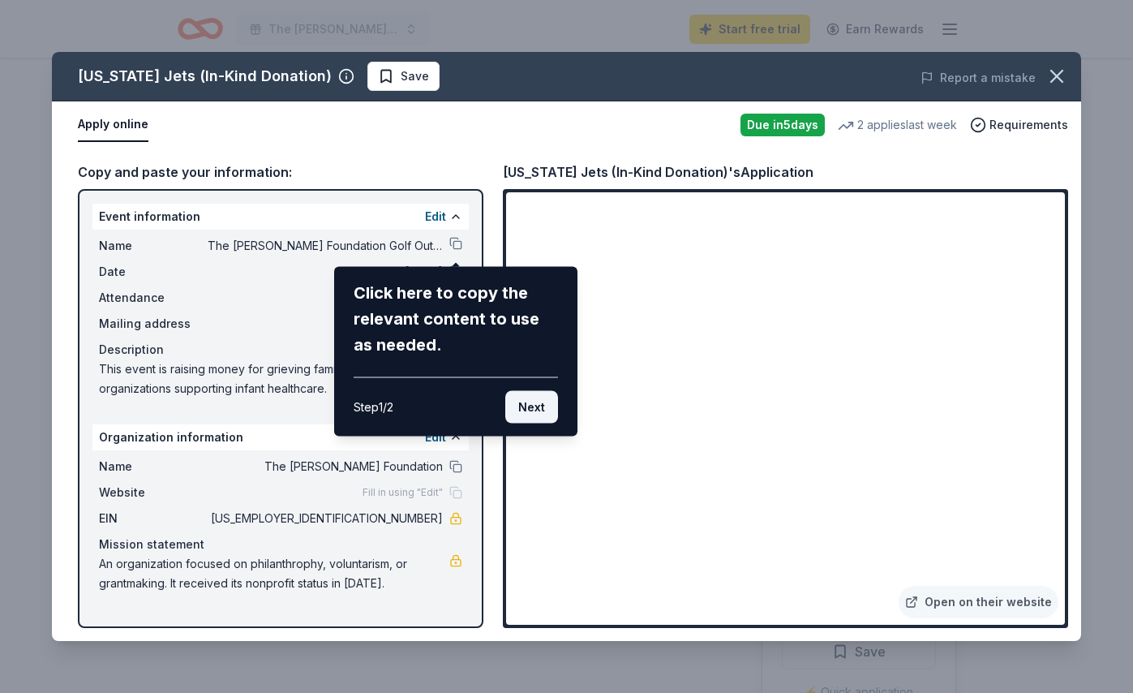
click at [526, 411] on button "Next" at bounding box center [531, 407] width 53 height 32
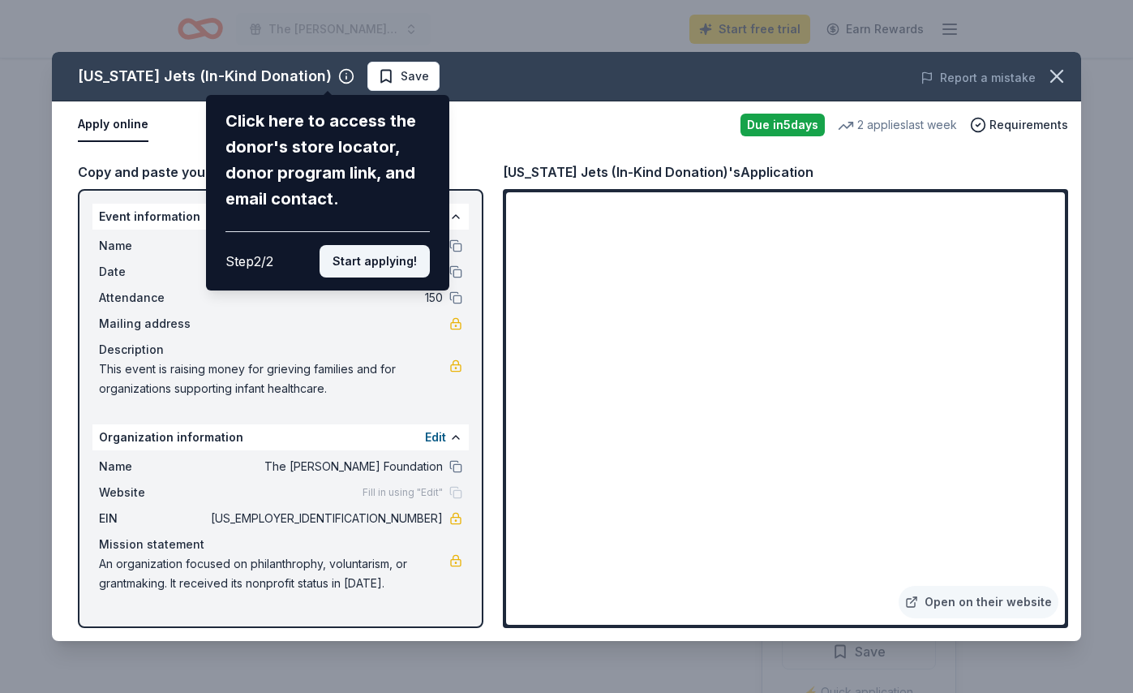
click at [393, 269] on button "Start applying!" at bounding box center [375, 261] width 110 height 32
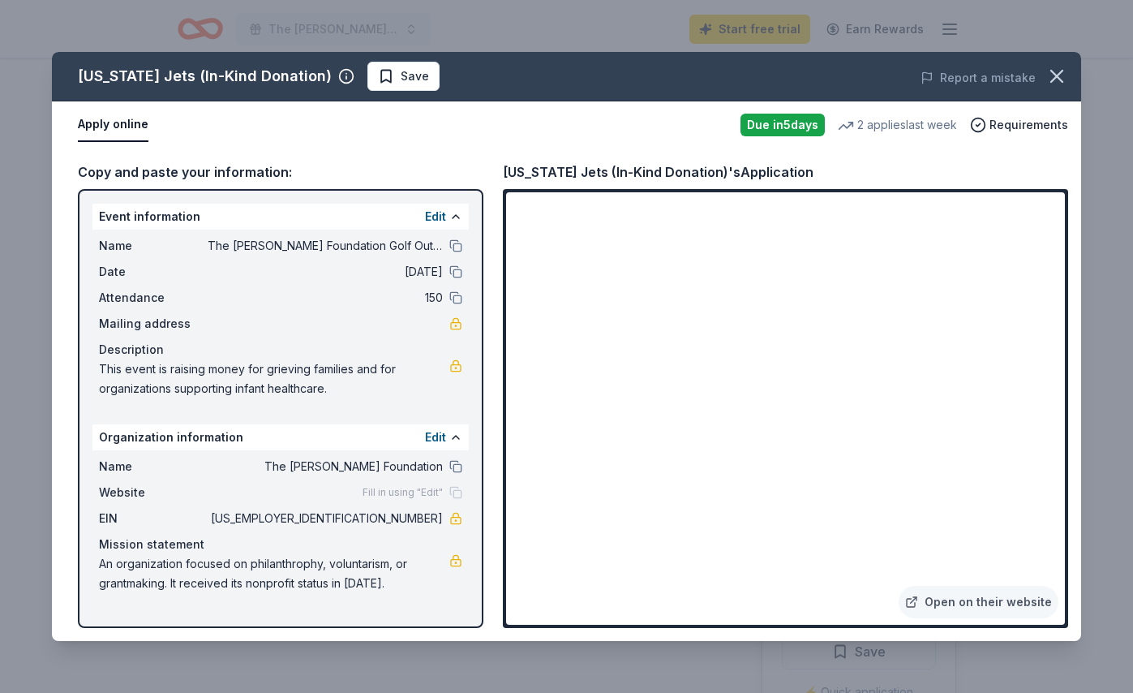
click at [1037, 464] on div "New York Jets (In-Kind Donation) Save Report a mistake Apply online Due in 5 da…" at bounding box center [566, 346] width 1029 height 589
click at [359, 246] on span "The [PERSON_NAME] Foundation Golf Outing" at bounding box center [325, 245] width 235 height 19
click at [379, 242] on span "The [PERSON_NAME] Foundation Golf Outing" at bounding box center [325, 245] width 235 height 19
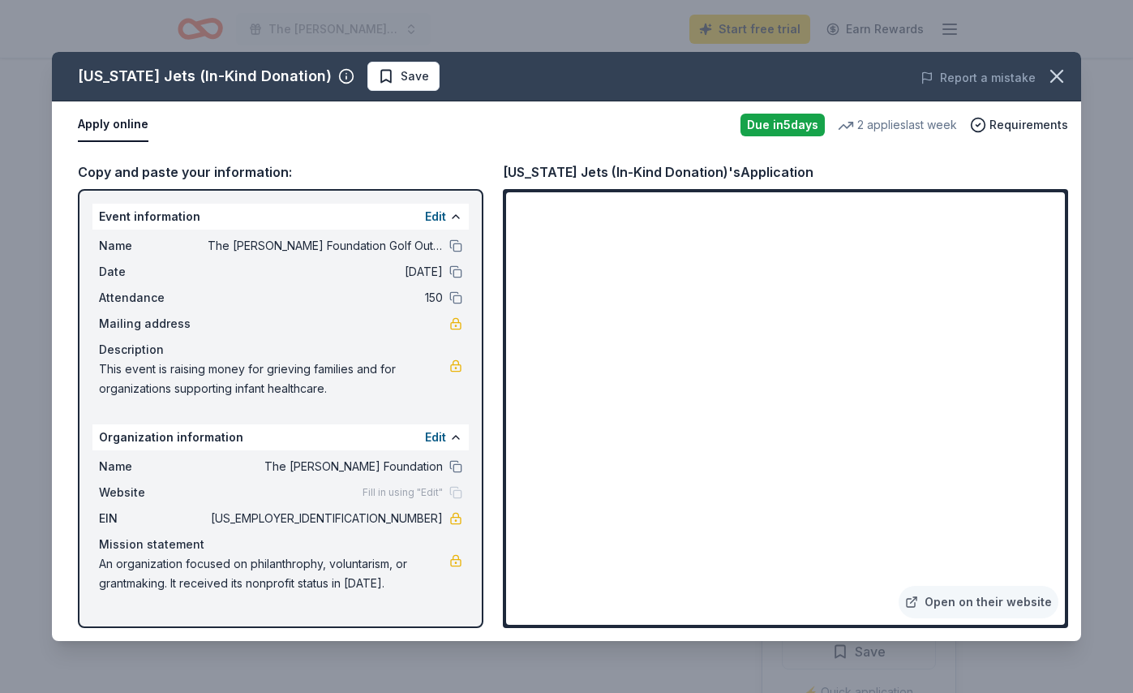
click at [379, 242] on span "The [PERSON_NAME] Foundation Golf Outing" at bounding box center [325, 245] width 235 height 19
click at [356, 253] on span "The [PERSON_NAME] Foundation Golf Outing" at bounding box center [325, 245] width 235 height 19
click at [453, 251] on button at bounding box center [455, 245] width 13 height 13
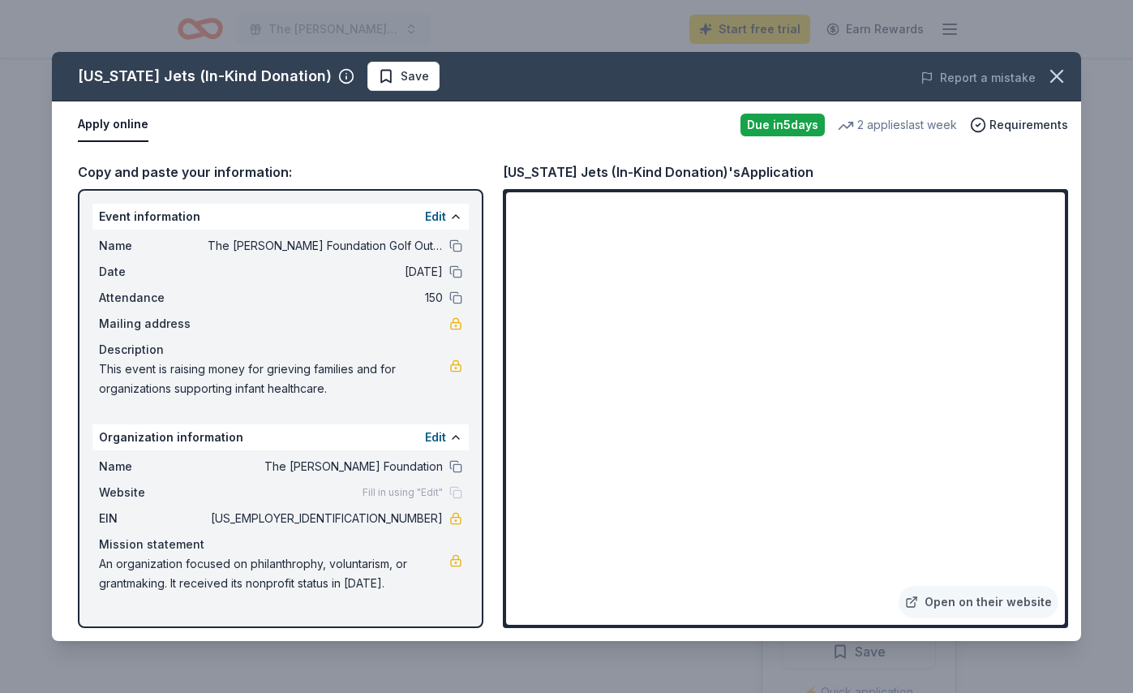
drag, startPoint x: 349, startPoint y: 380, endPoint x: 135, endPoint y: 377, distance: 213.4
click at [135, 377] on span "This event is raising money for grieving families and for organizations support…" at bounding box center [274, 378] width 350 height 39
click at [134, 376] on span "This event is raising money for grieving families and for organizations support…" at bounding box center [274, 378] width 350 height 39
